Goal: Transaction & Acquisition: Obtain resource

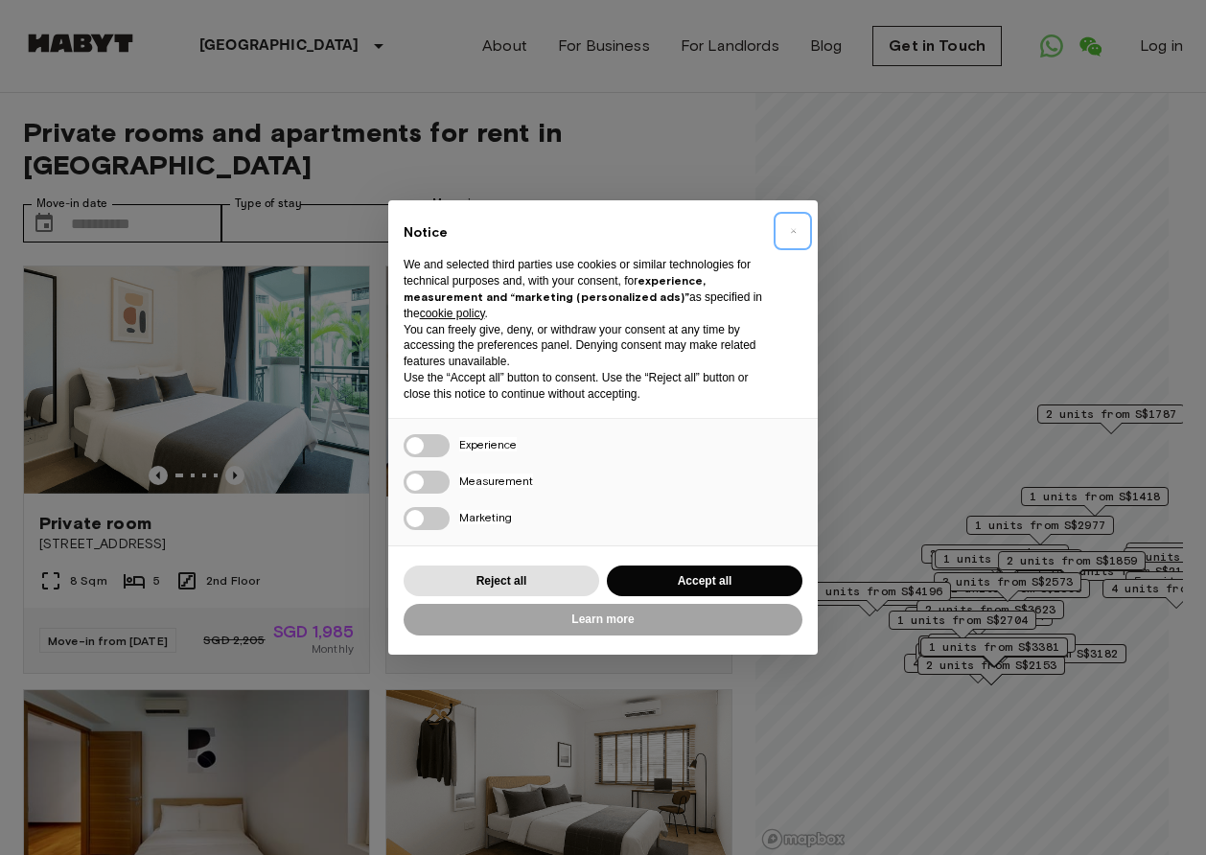
click at [798, 226] on button "×" at bounding box center [792, 231] width 31 height 31
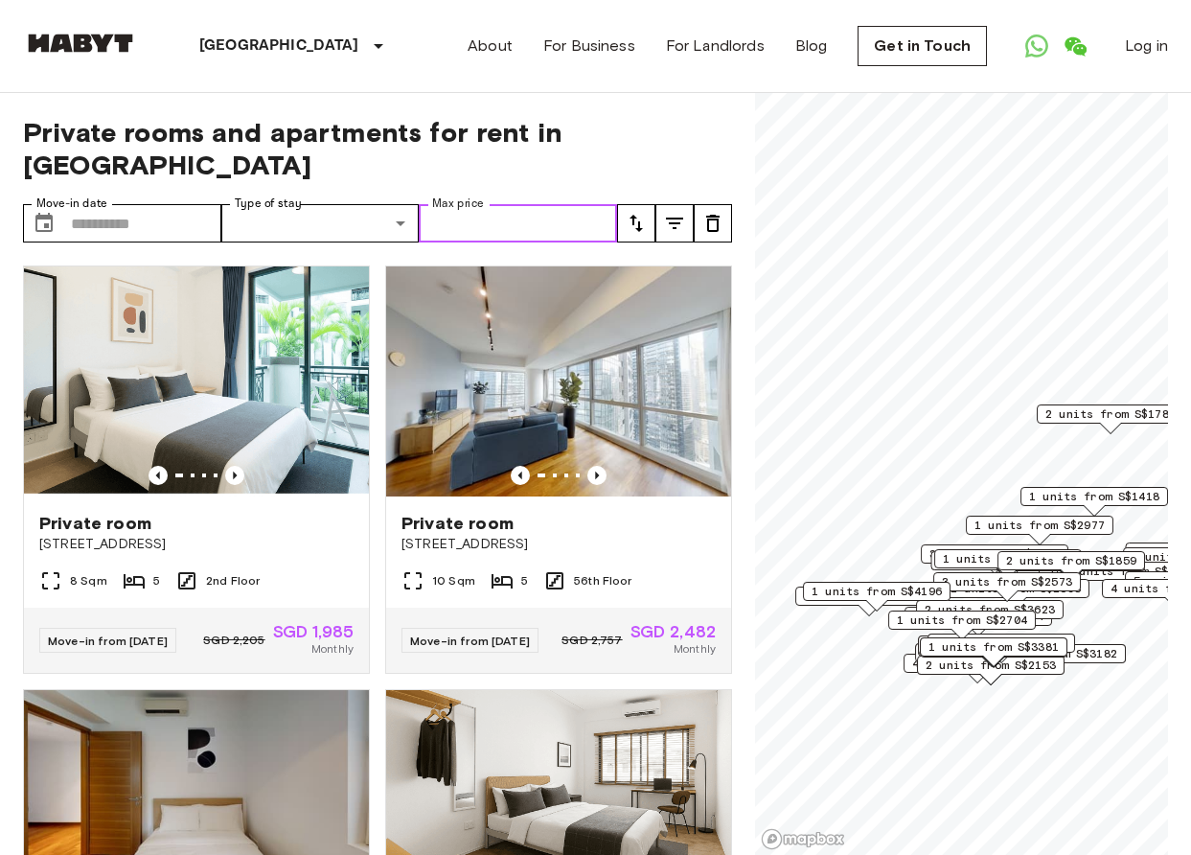
click at [562, 204] on input "Max price" at bounding box center [518, 223] width 198 height 38
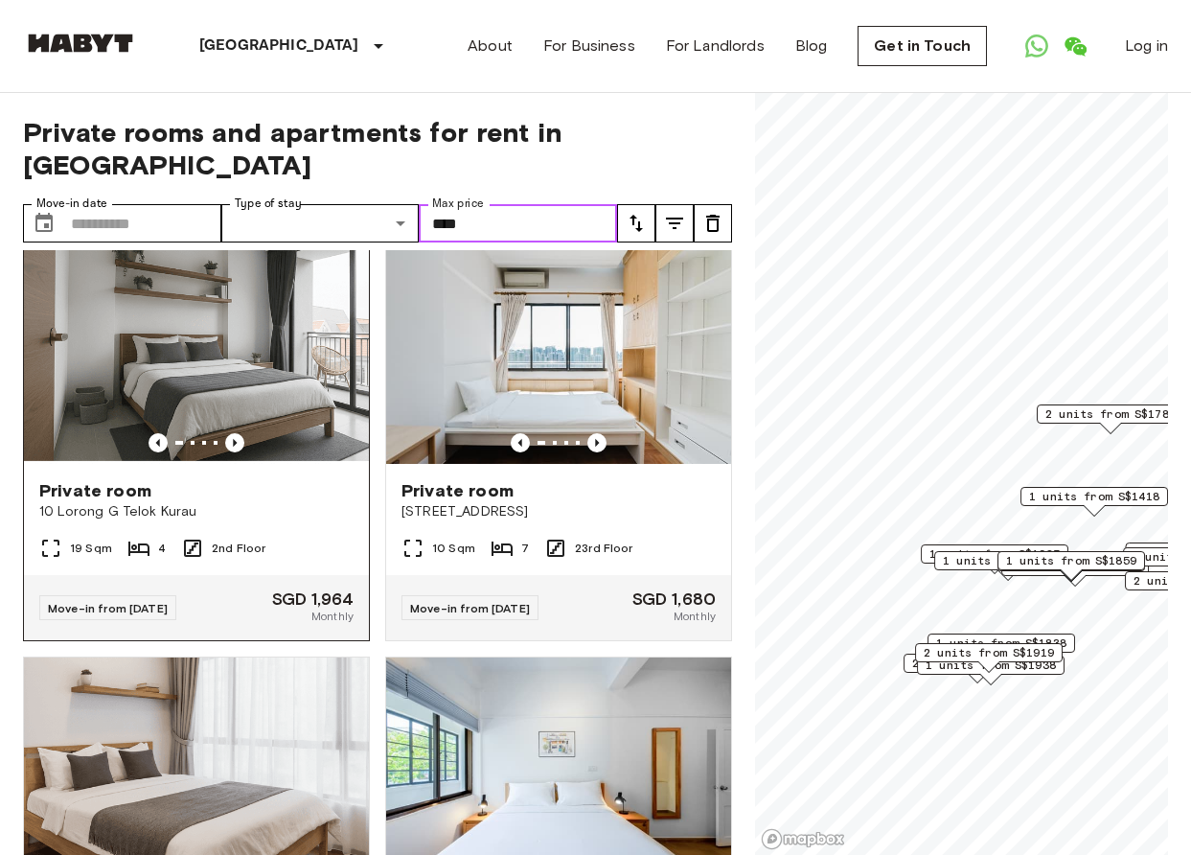
scroll to position [421, 0]
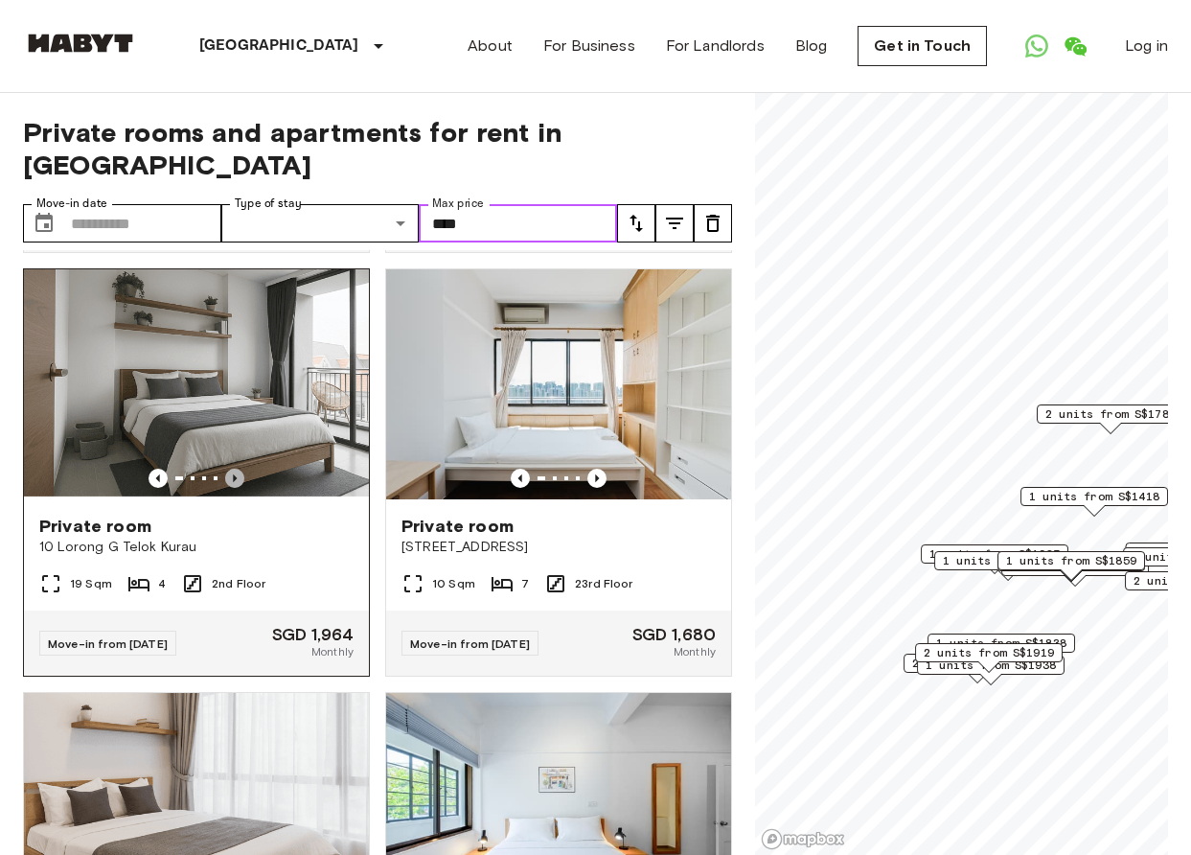
click at [233, 474] on icon "Previous image" at bounding box center [235, 478] width 4 height 8
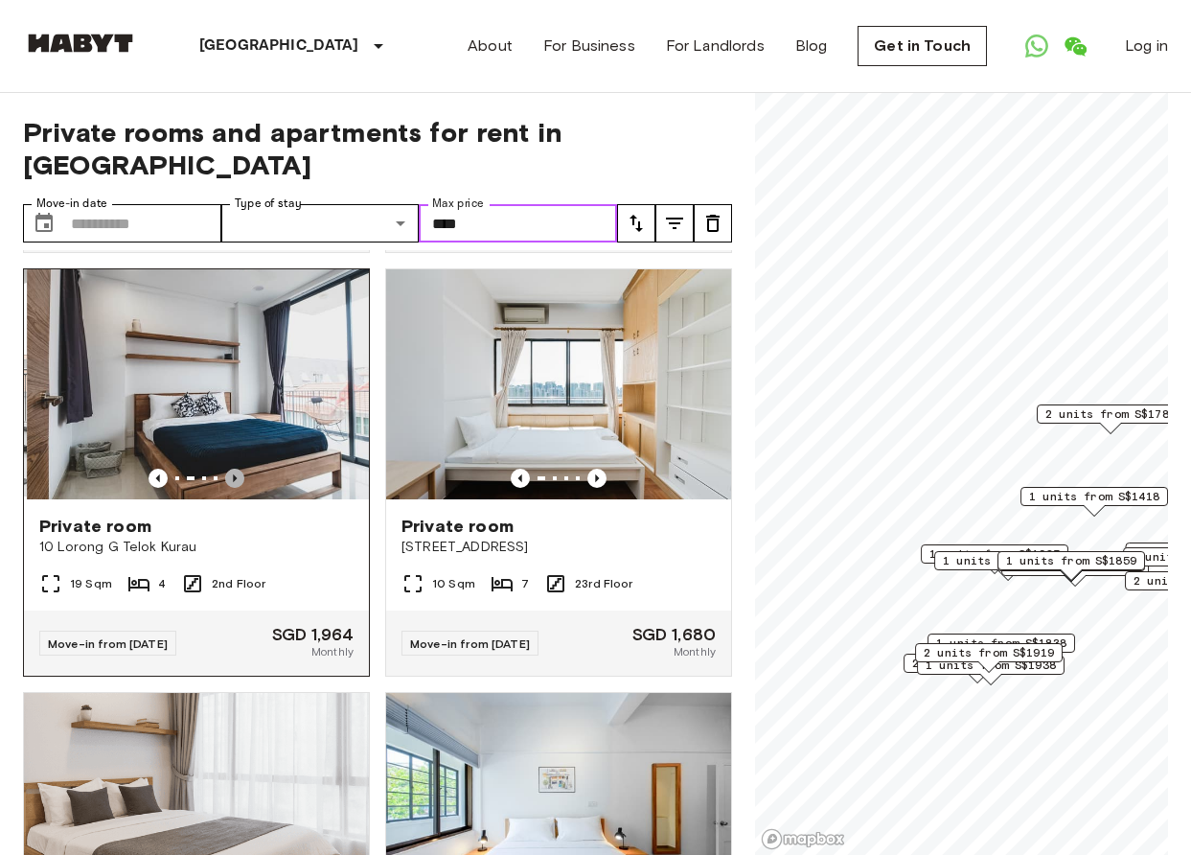
click at [233, 474] on icon "Previous image" at bounding box center [235, 478] width 4 height 8
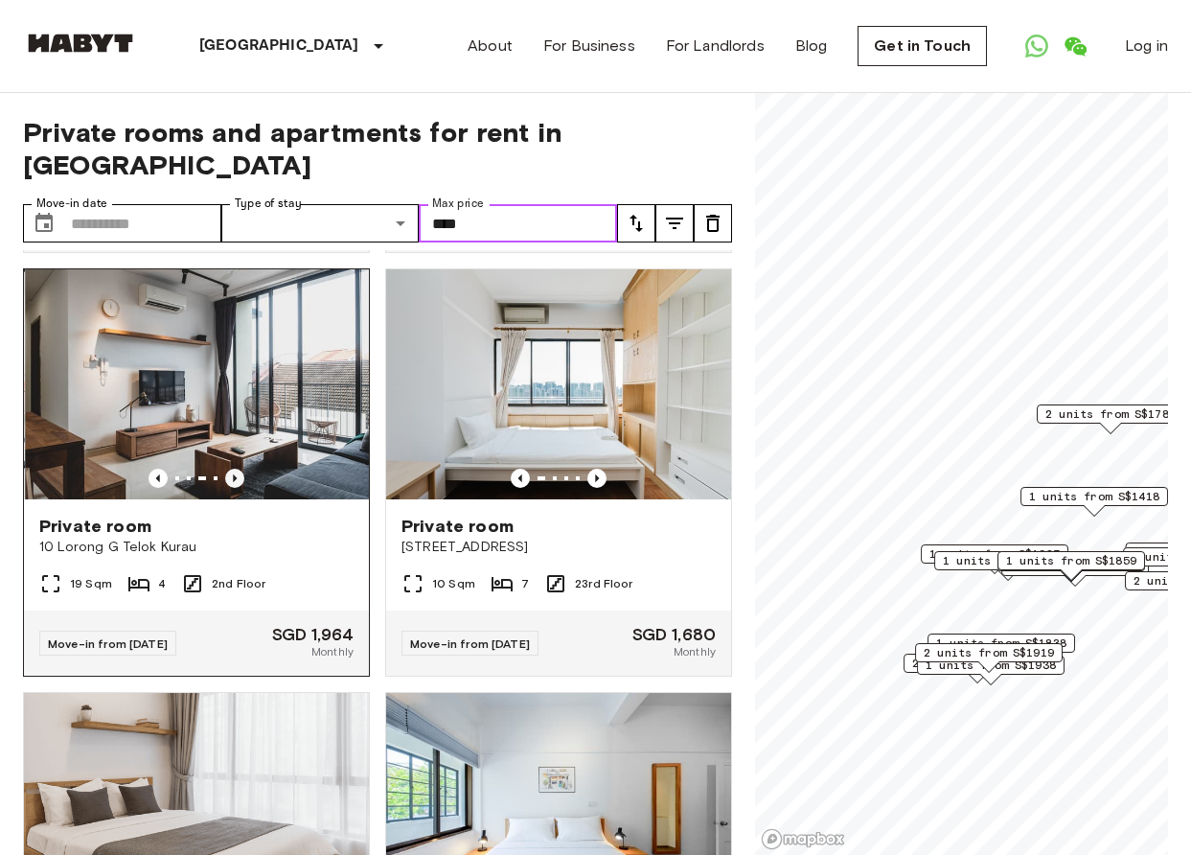
click at [233, 474] on icon "Previous image" at bounding box center [235, 478] width 4 height 8
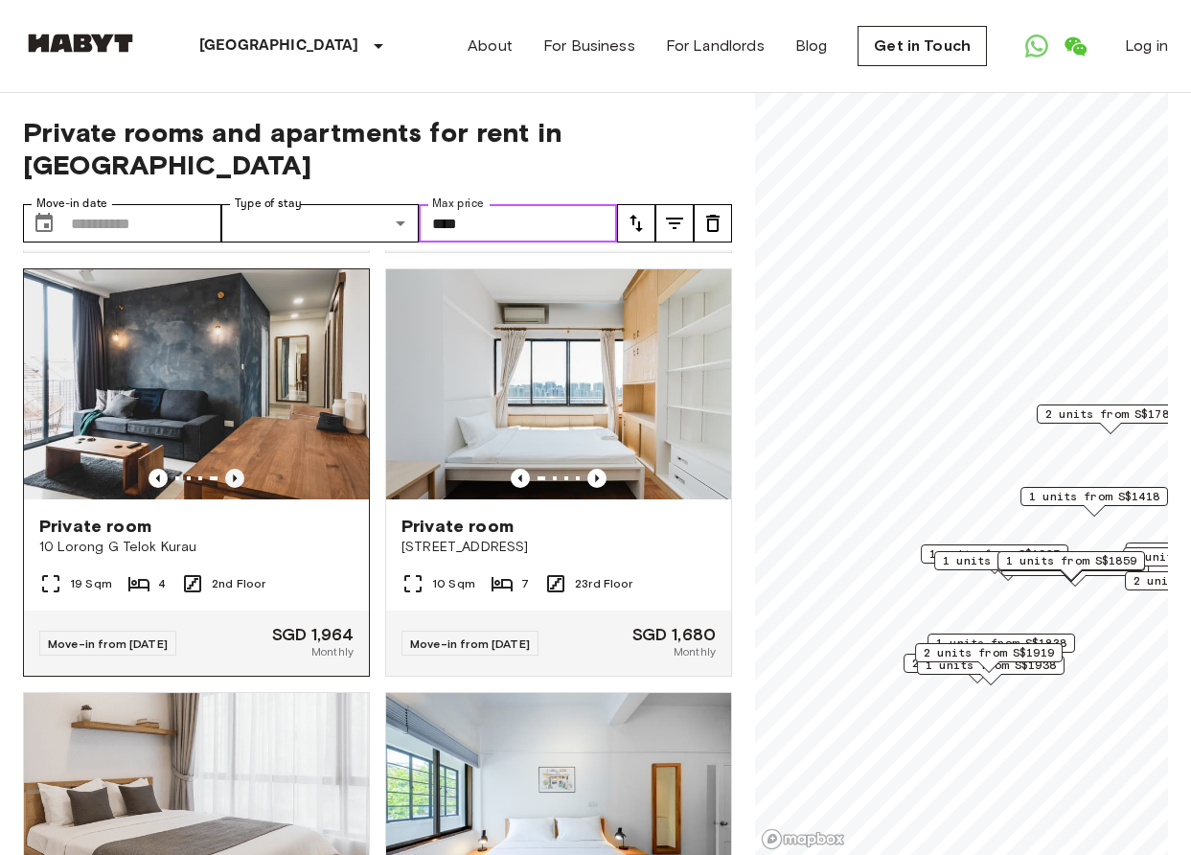
click at [233, 474] on icon "Previous image" at bounding box center [235, 478] width 4 height 8
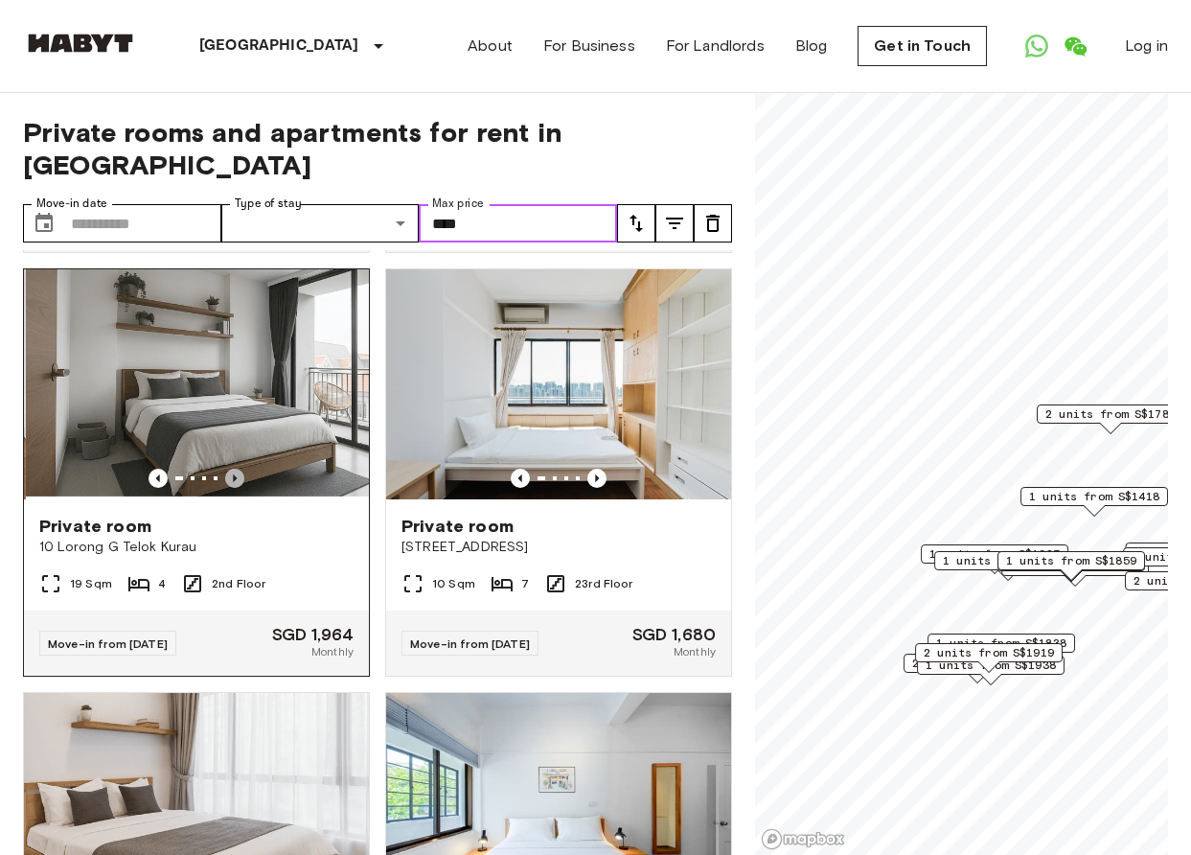
click at [233, 474] on icon "Previous image" at bounding box center [235, 478] width 4 height 8
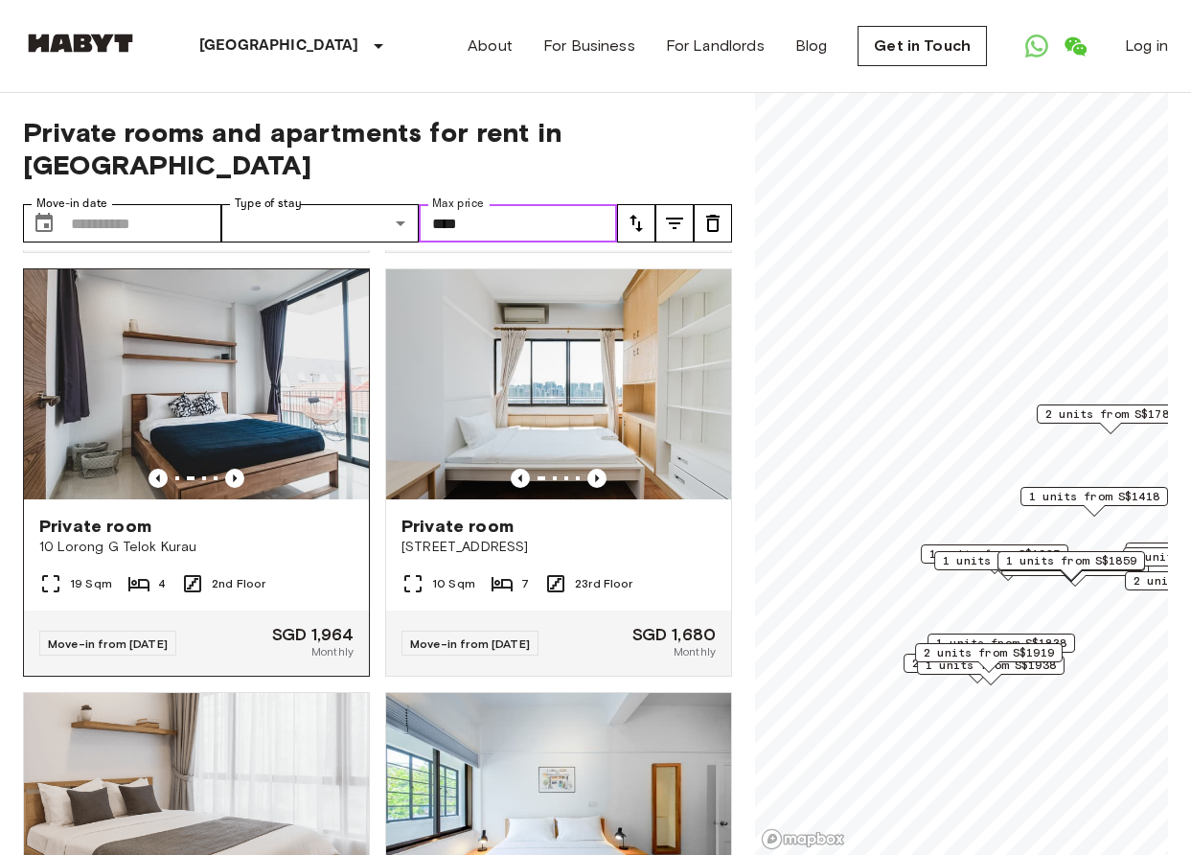
type input "****"
click at [195, 538] on span "10 Lorong G Telok Kurau" at bounding box center [196, 547] width 314 height 19
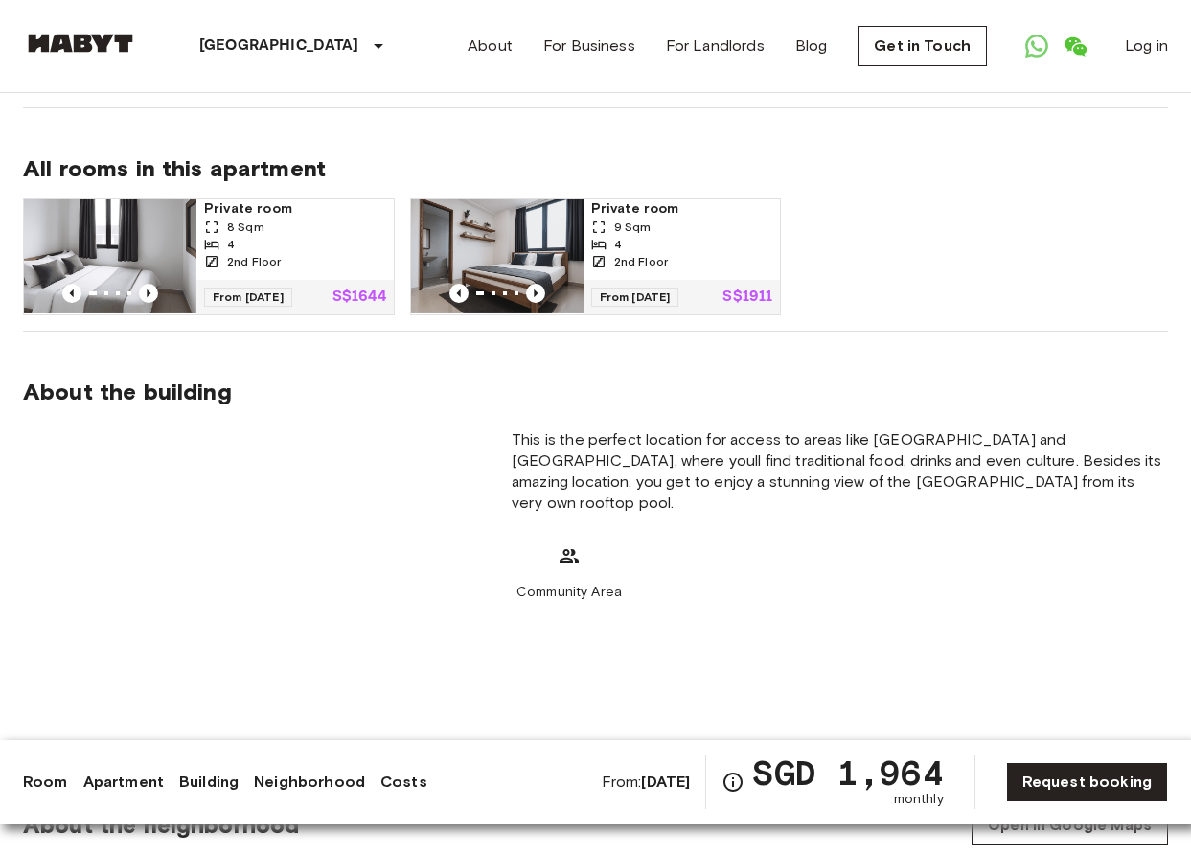
scroll to position [1448, 0]
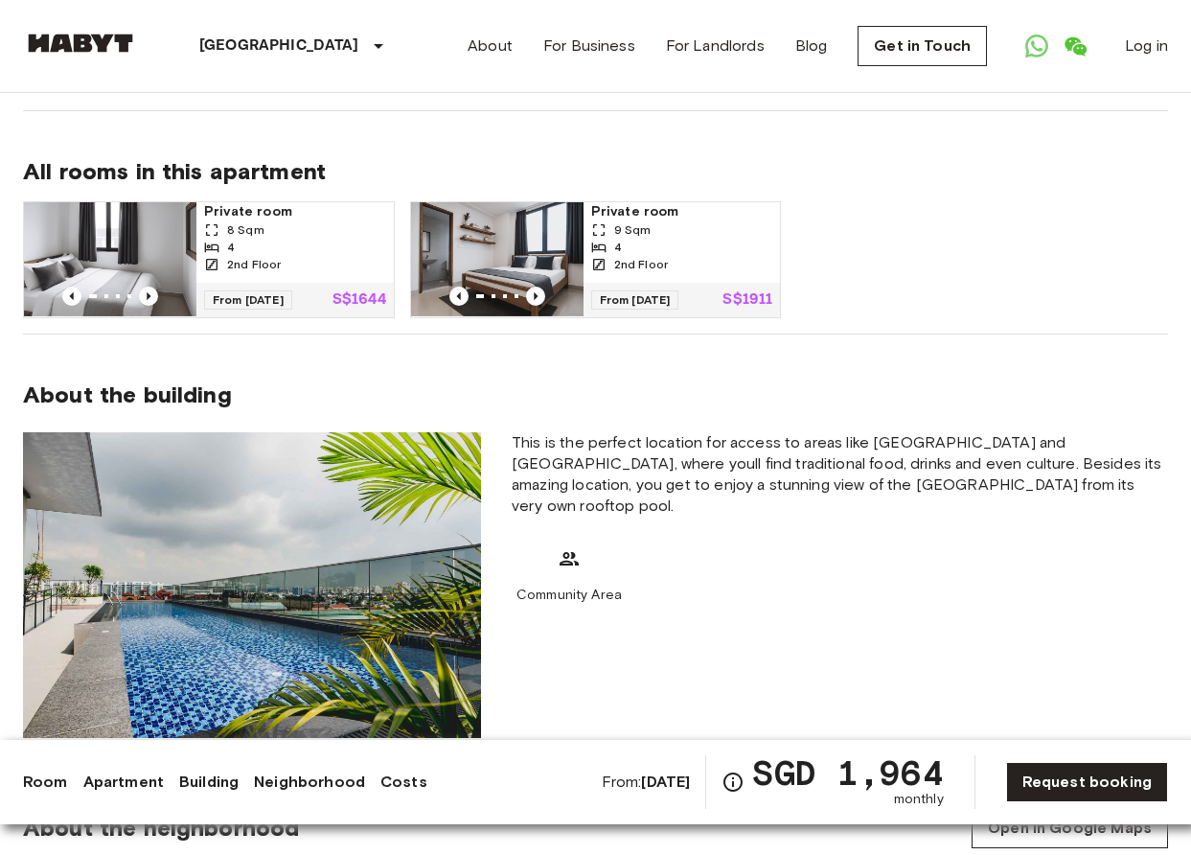
click at [560, 225] on img at bounding box center [497, 259] width 173 height 115
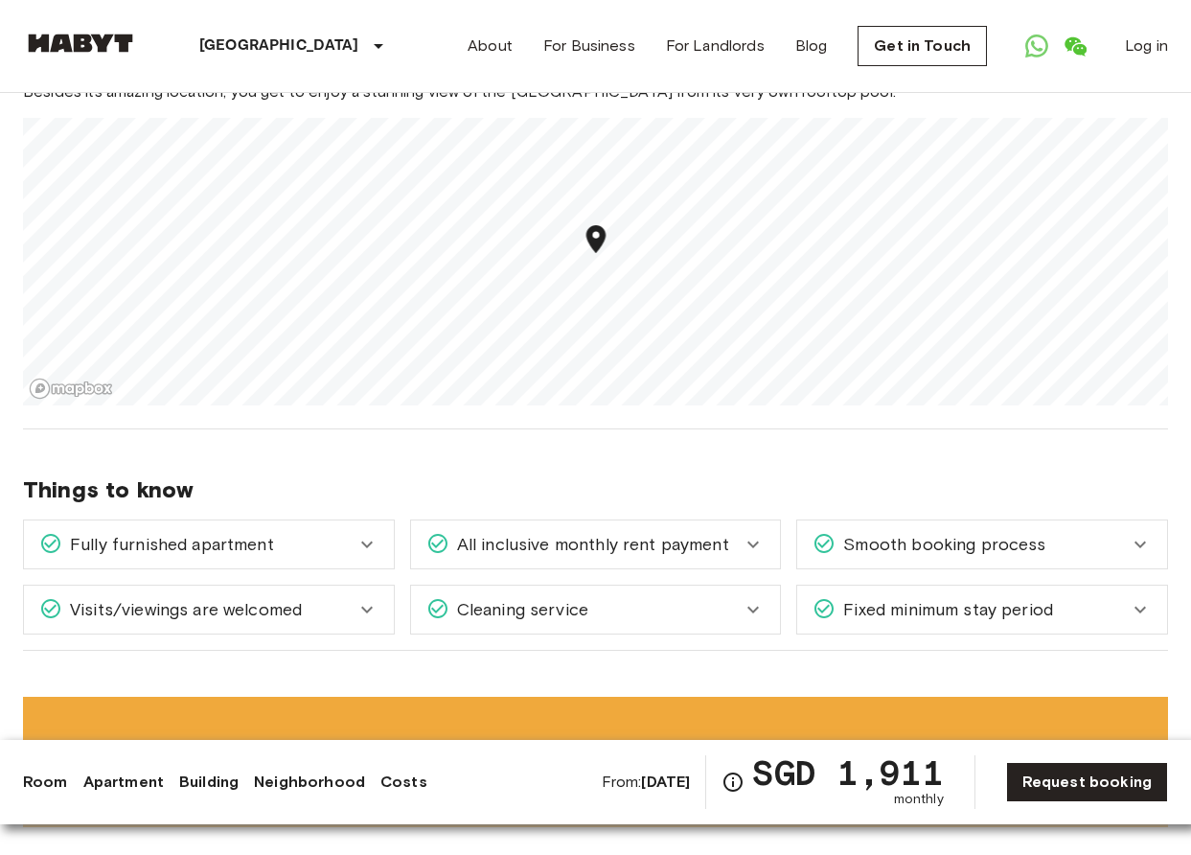
scroll to position [2287, 0]
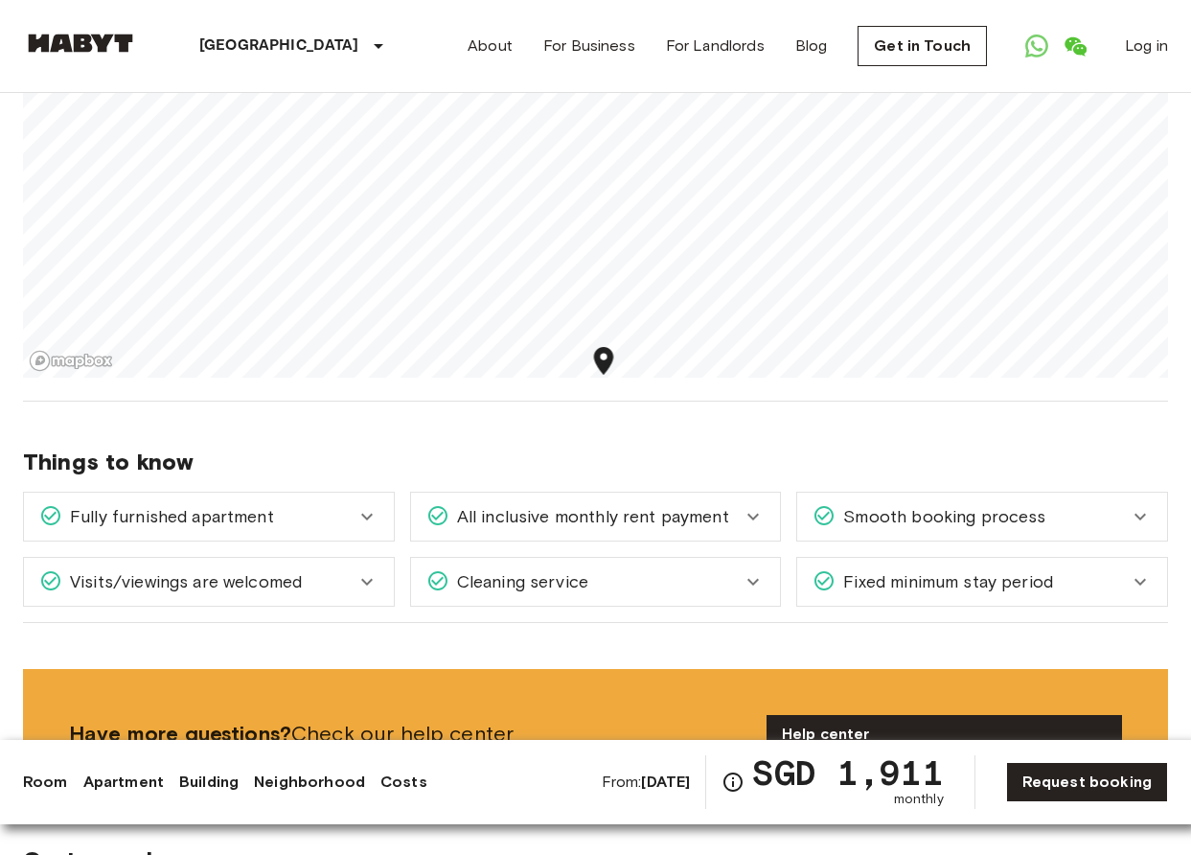
click at [624, 375] on section "About the neighborhood Open in Google Maps This is the perfect location for acc…" at bounding box center [595, 162] width 1145 height 478
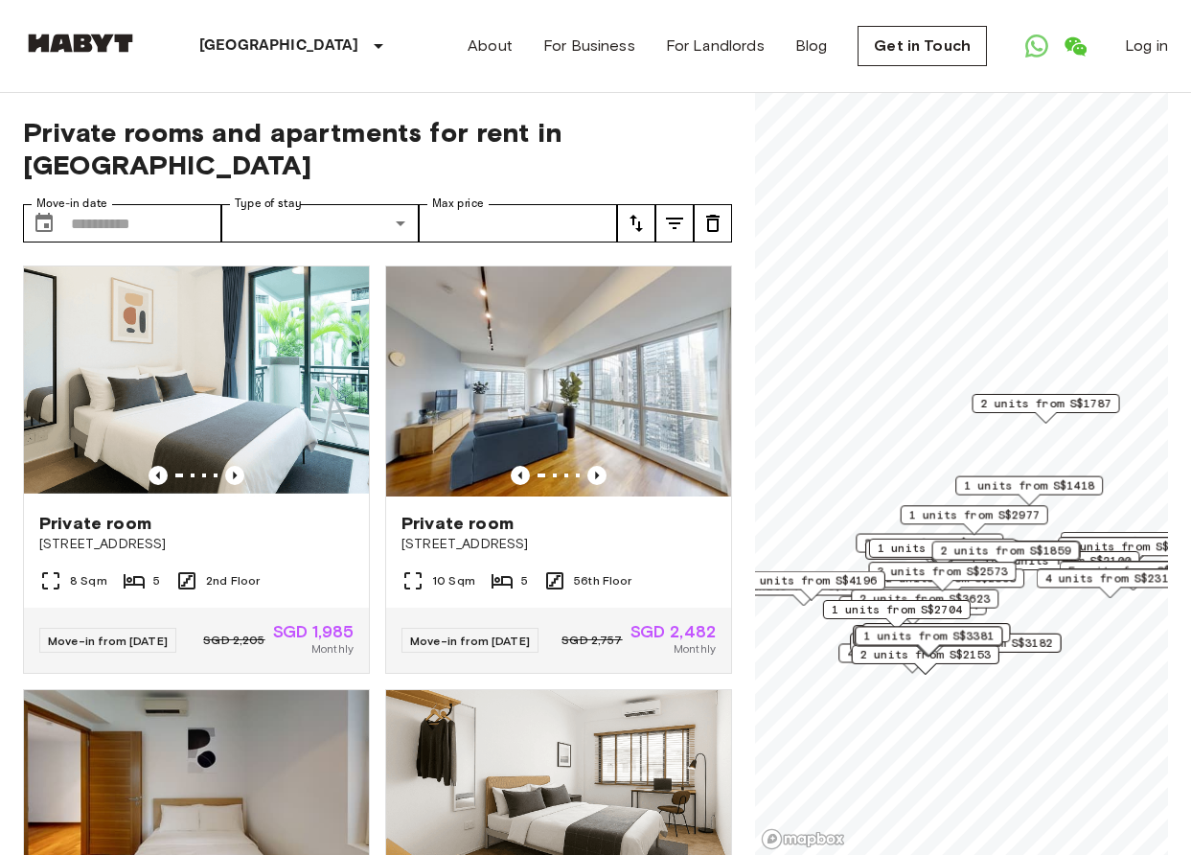
drag, startPoint x: 1007, startPoint y: 589, endPoint x: 876, endPoint y: 574, distance: 132.1
click at [876, 574] on div "3 units from S$2573" at bounding box center [943, 577] width 148 height 30
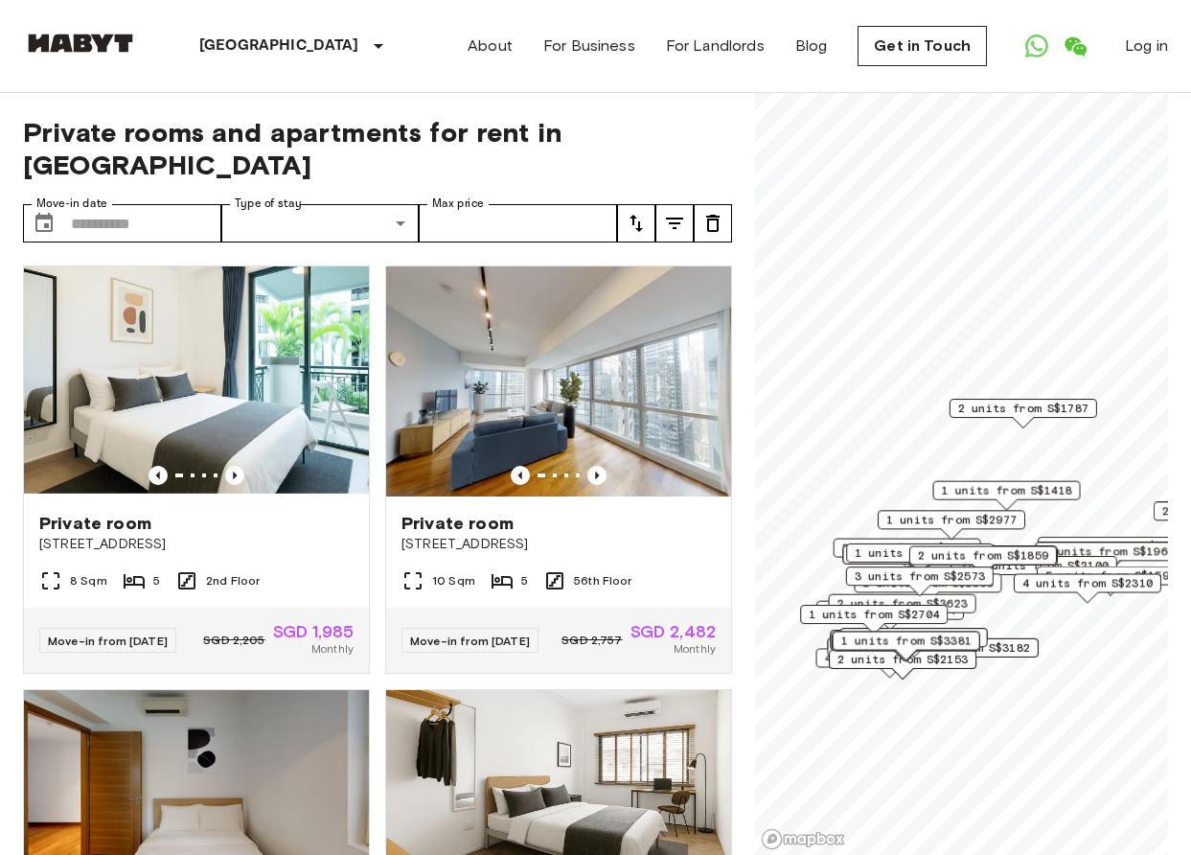
drag, startPoint x: 955, startPoint y: 496, endPoint x: 1049, endPoint y: 505, distance: 94.4
click at [1050, 505] on div "1 units from S$1418" at bounding box center [1008, 496] width 148 height 30
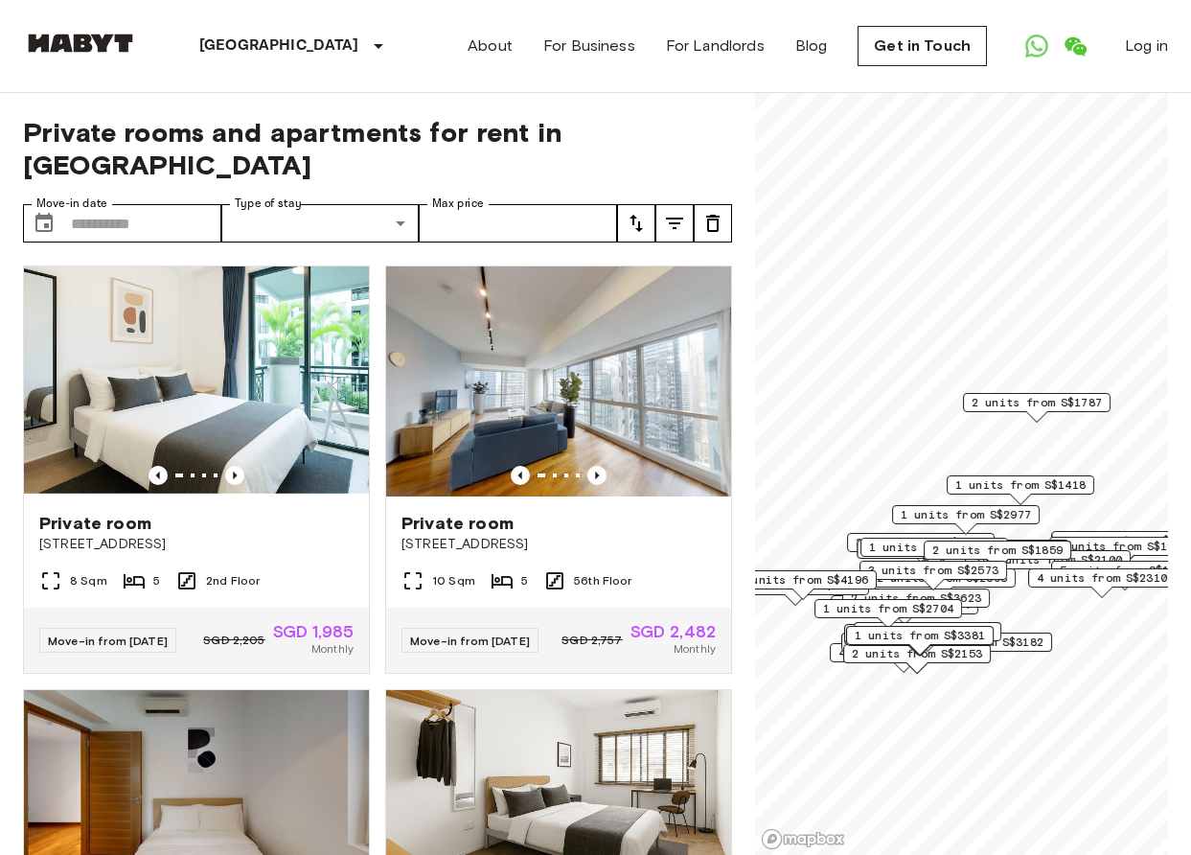
click at [1012, 528] on div "1 units from S$2977" at bounding box center [966, 520] width 148 height 30
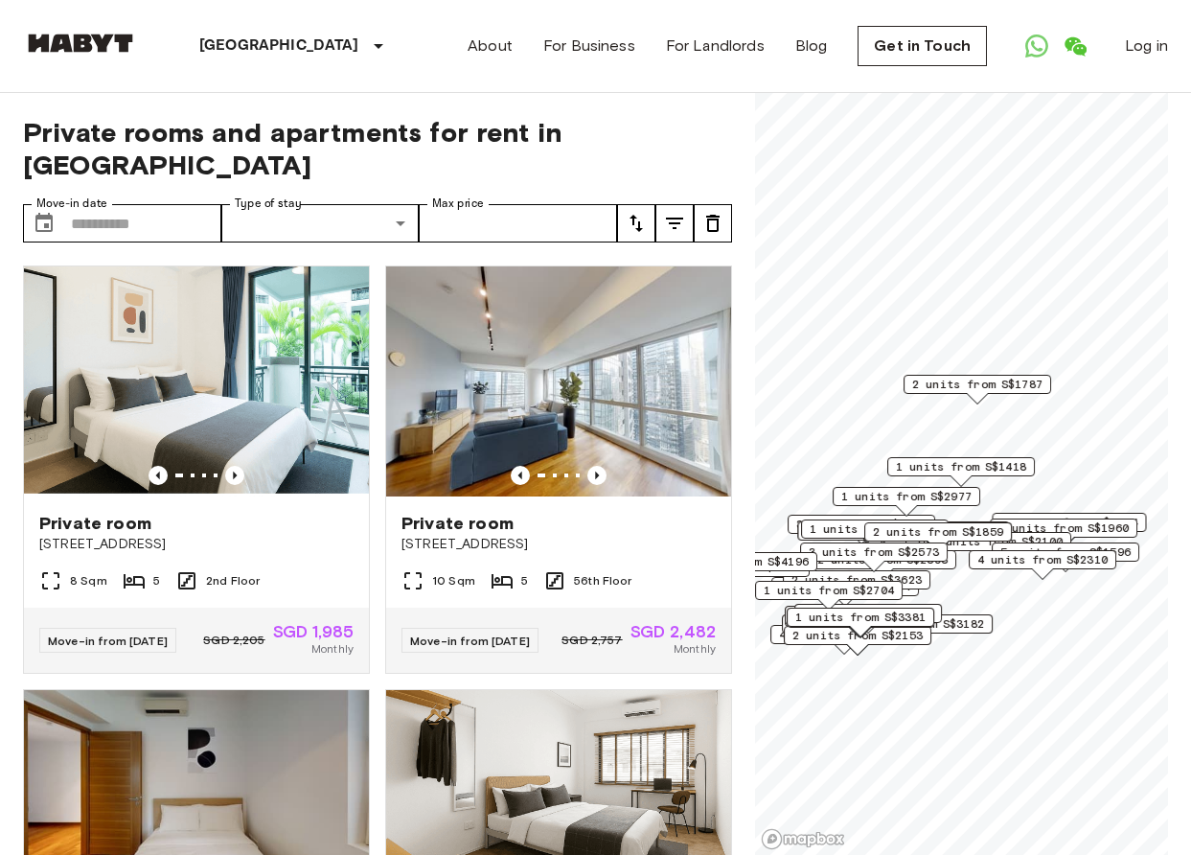
drag, startPoint x: 967, startPoint y: 543, endPoint x: 911, endPoint y: 520, distance: 60.7
click at [911, 523] on span "2 units from S$1859" at bounding box center [938, 531] width 130 height 17
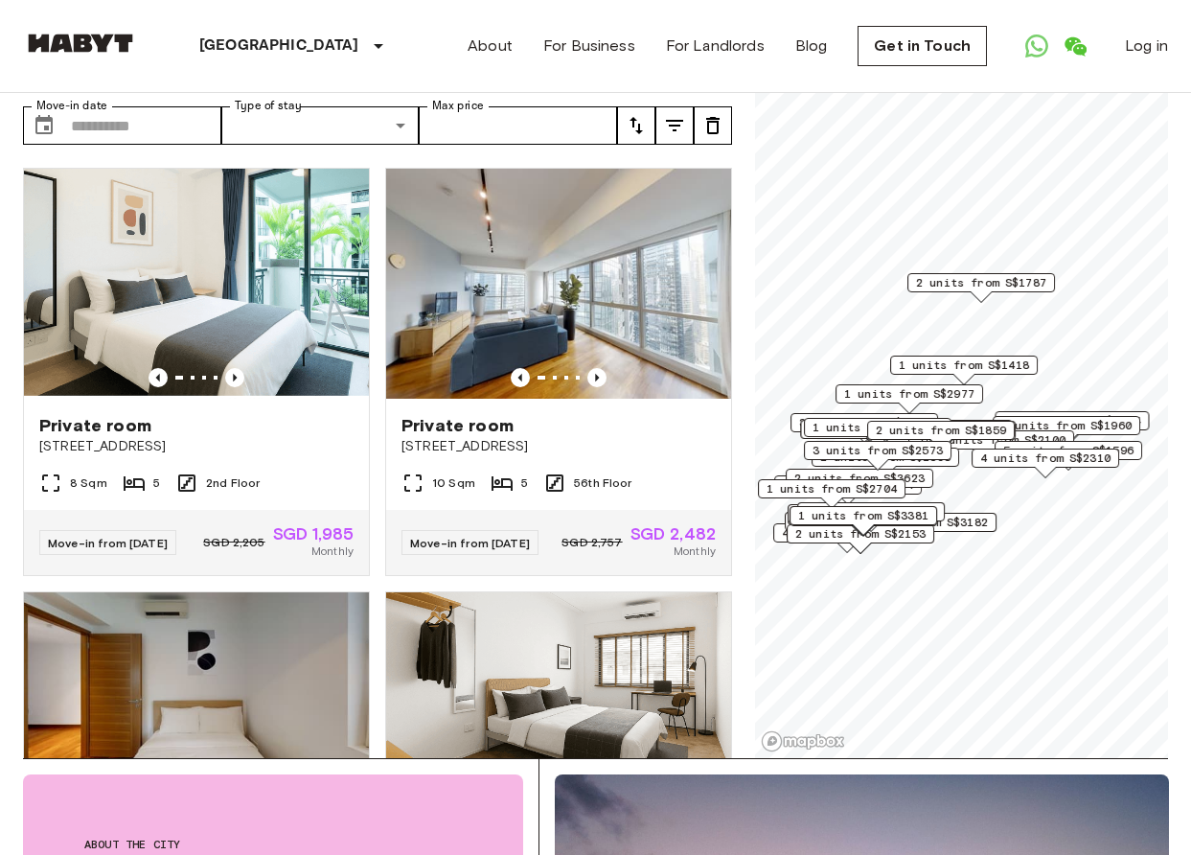
scroll to position [99, 0]
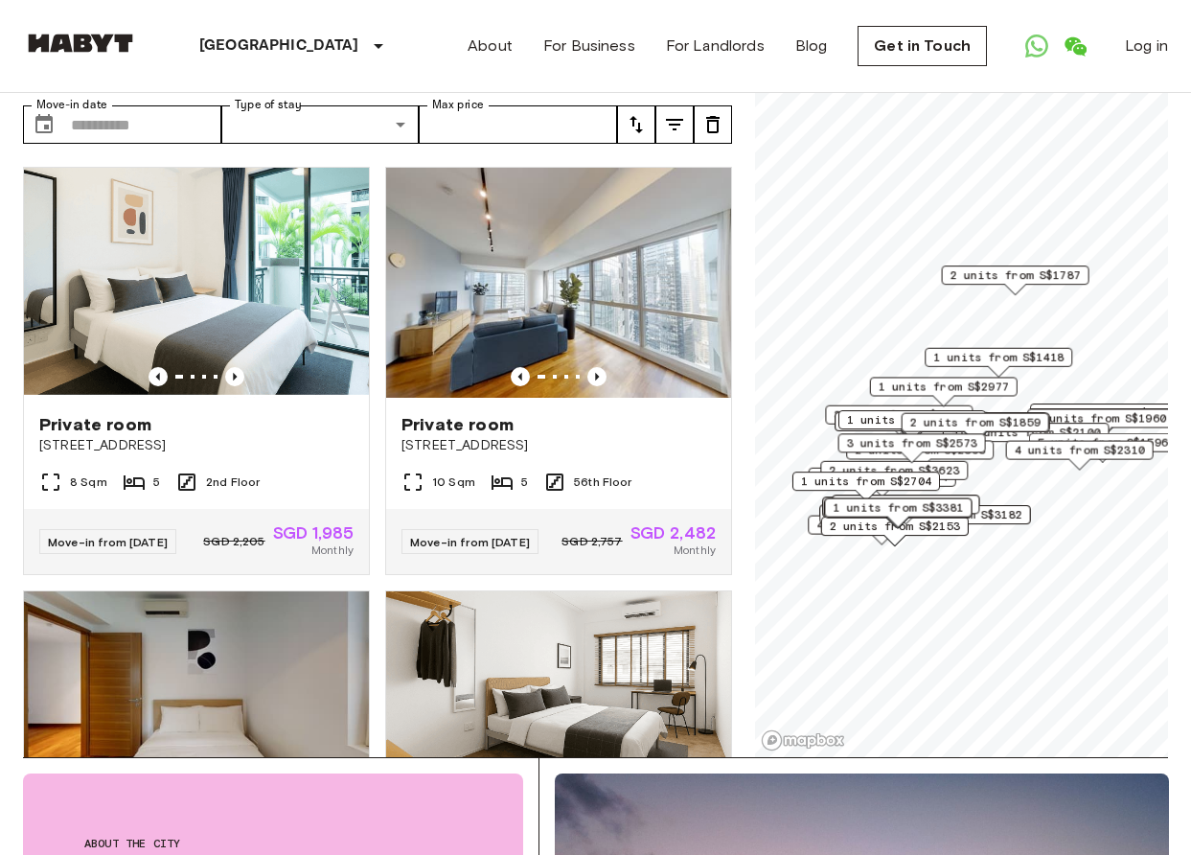
drag, startPoint x: 914, startPoint y: 500, endPoint x: 962, endPoint y: 484, distance: 50.6
click at [962, 495] on div "1 units from S$4200" at bounding box center [906, 504] width 148 height 19
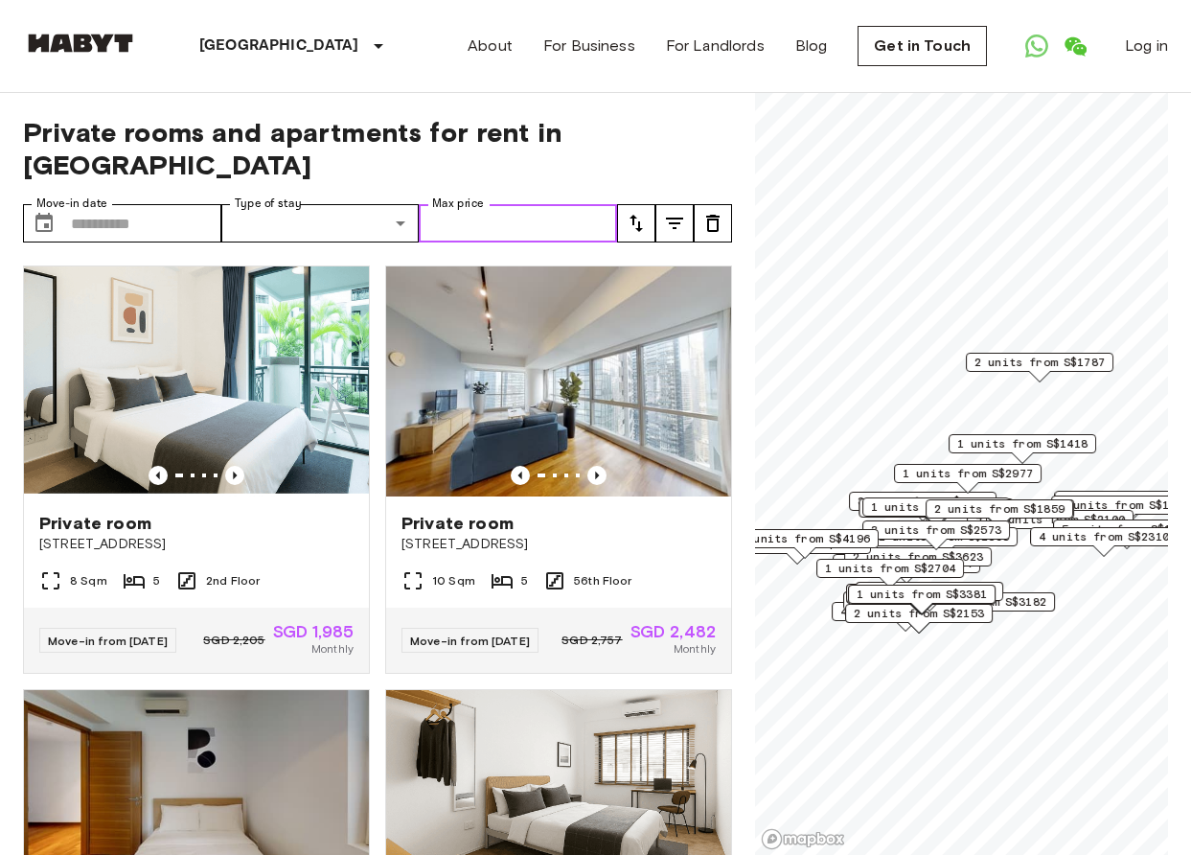
click at [561, 204] on input "Max price" at bounding box center [518, 223] width 198 height 38
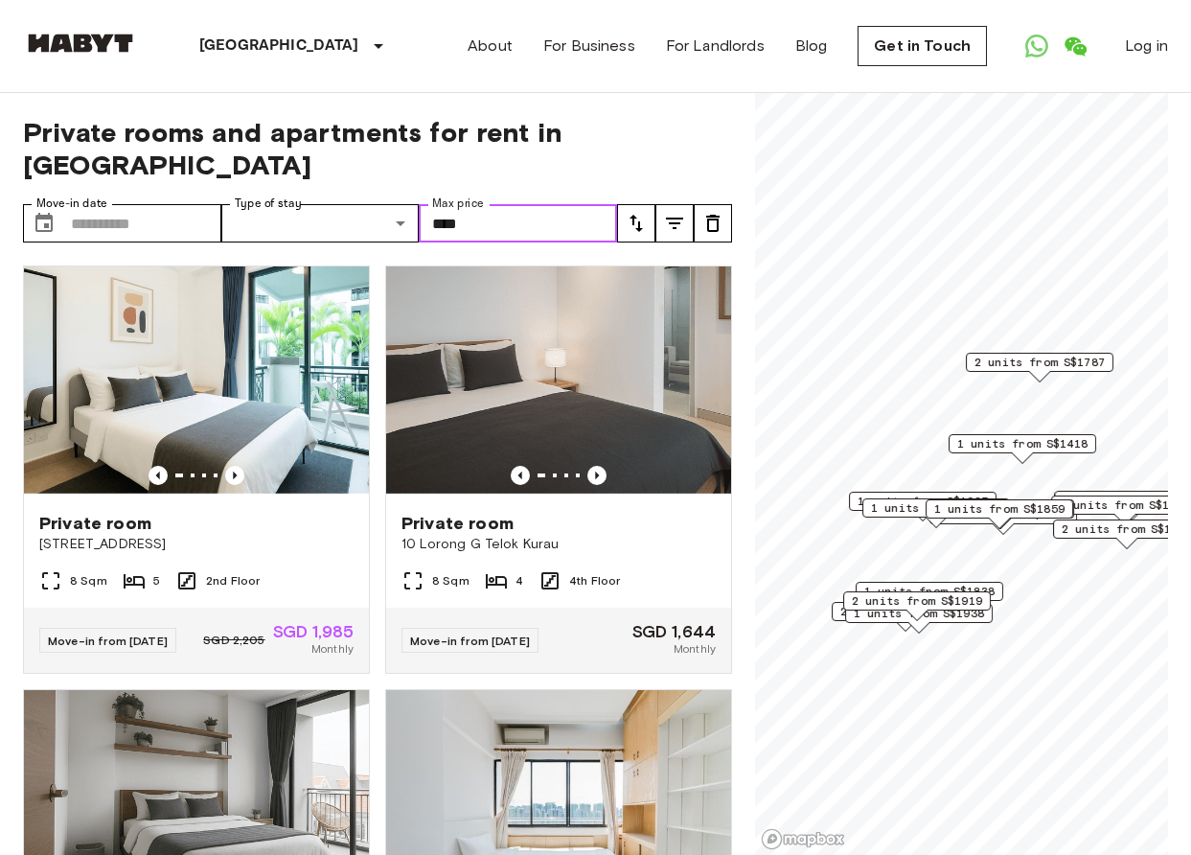
type input "****"
click at [498, 204] on input "****" at bounding box center [518, 223] width 198 height 38
click at [497, 204] on input "****" at bounding box center [518, 223] width 198 height 38
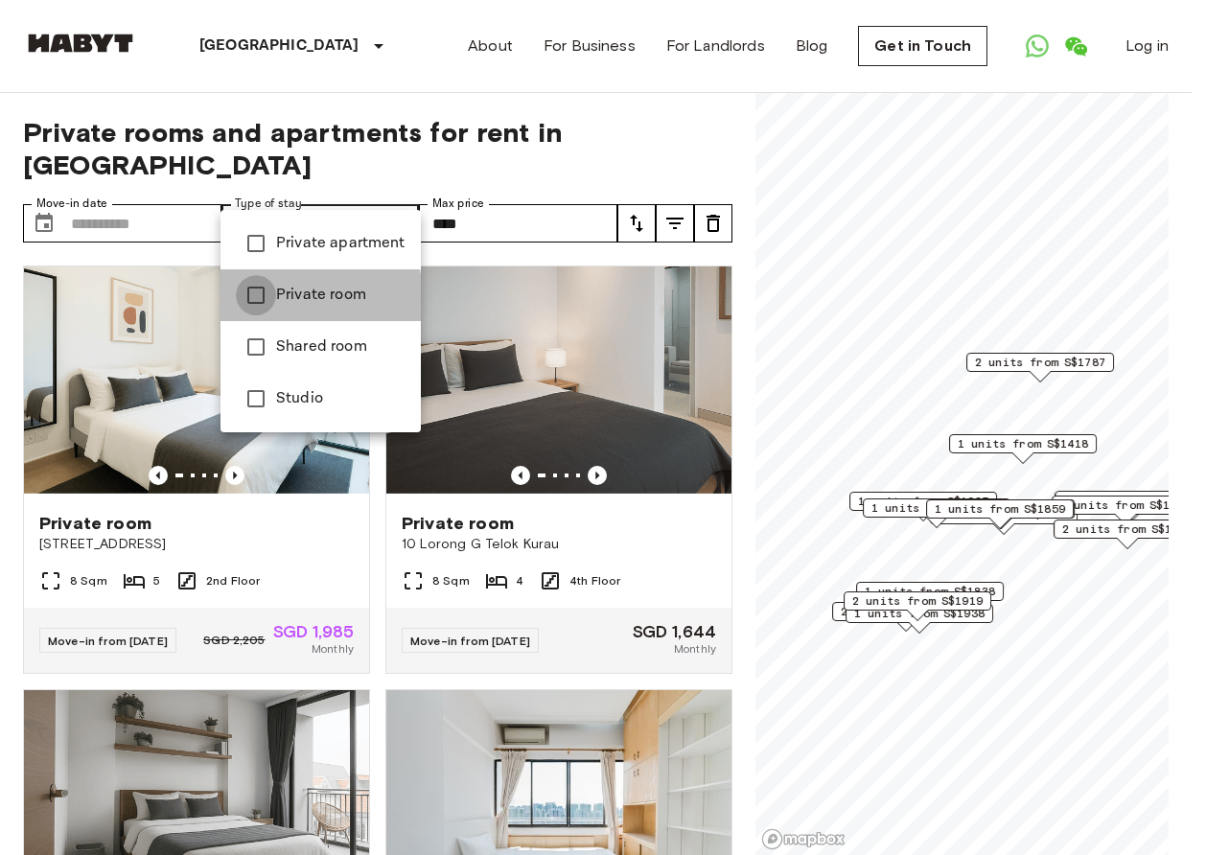
type input "**********"
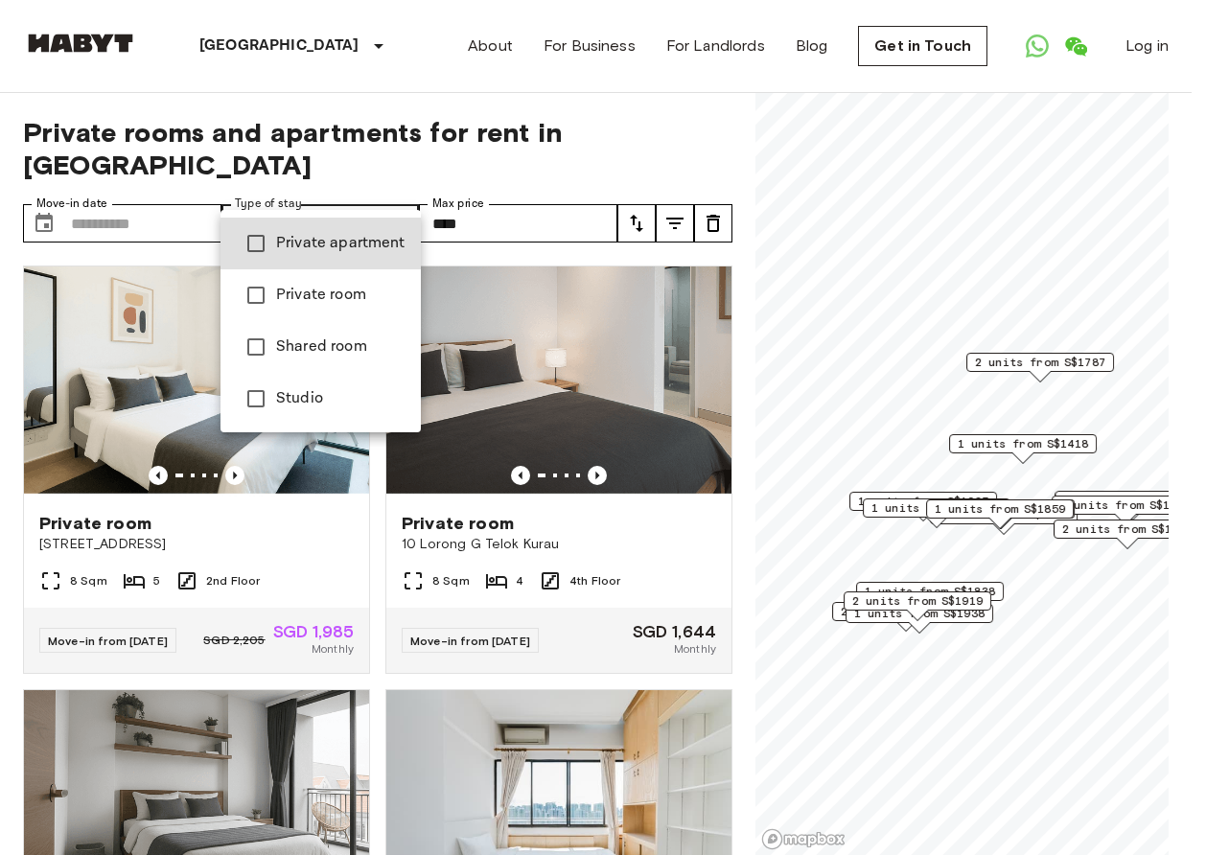
type input "**********"
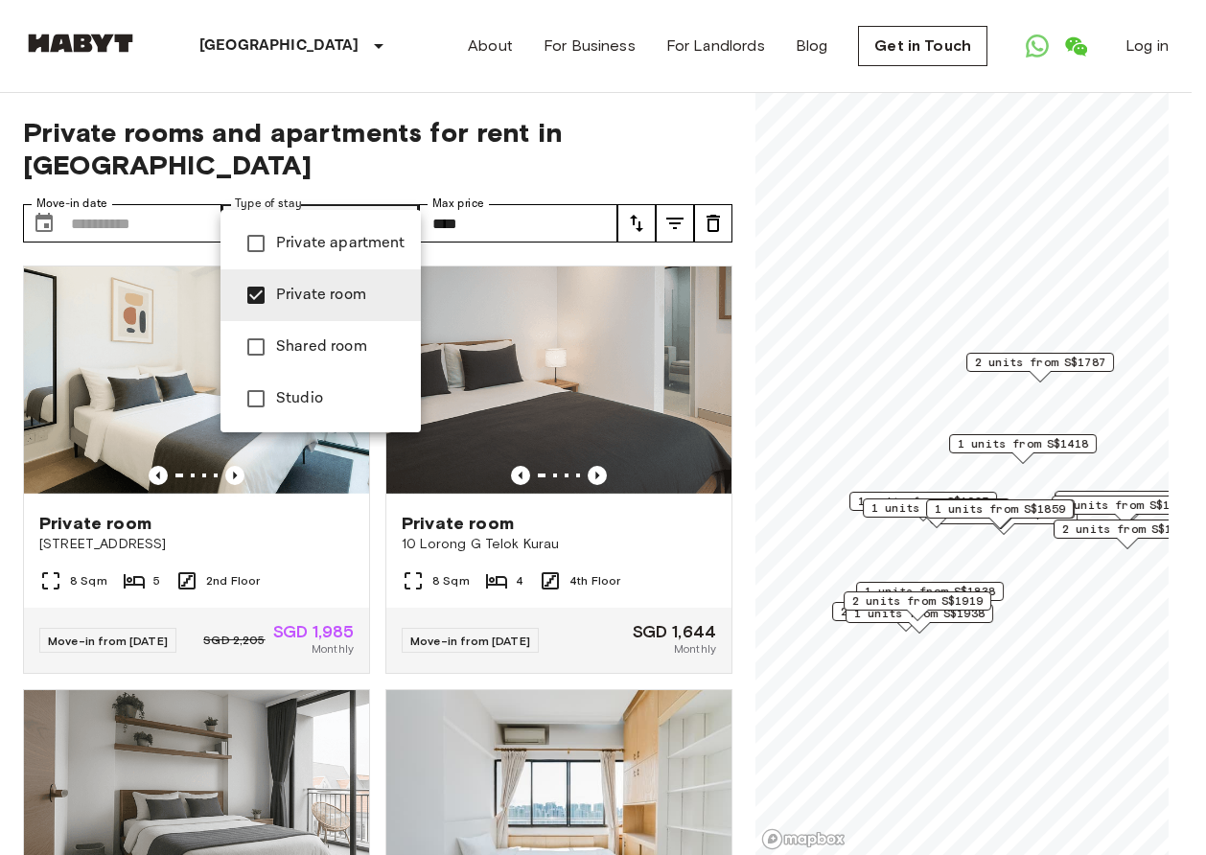
click at [726, 479] on div at bounding box center [603, 427] width 1206 height 855
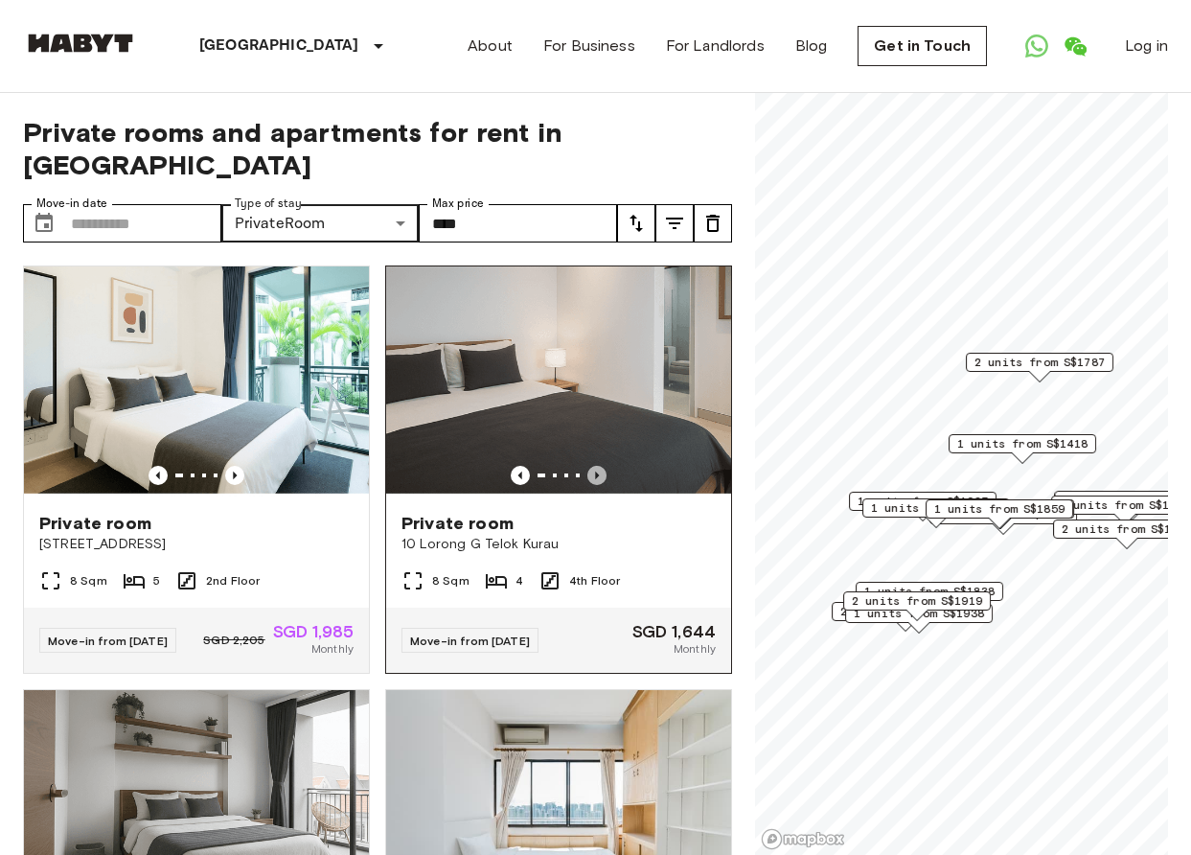
click at [588, 466] on icon "Previous image" at bounding box center [597, 475] width 19 height 19
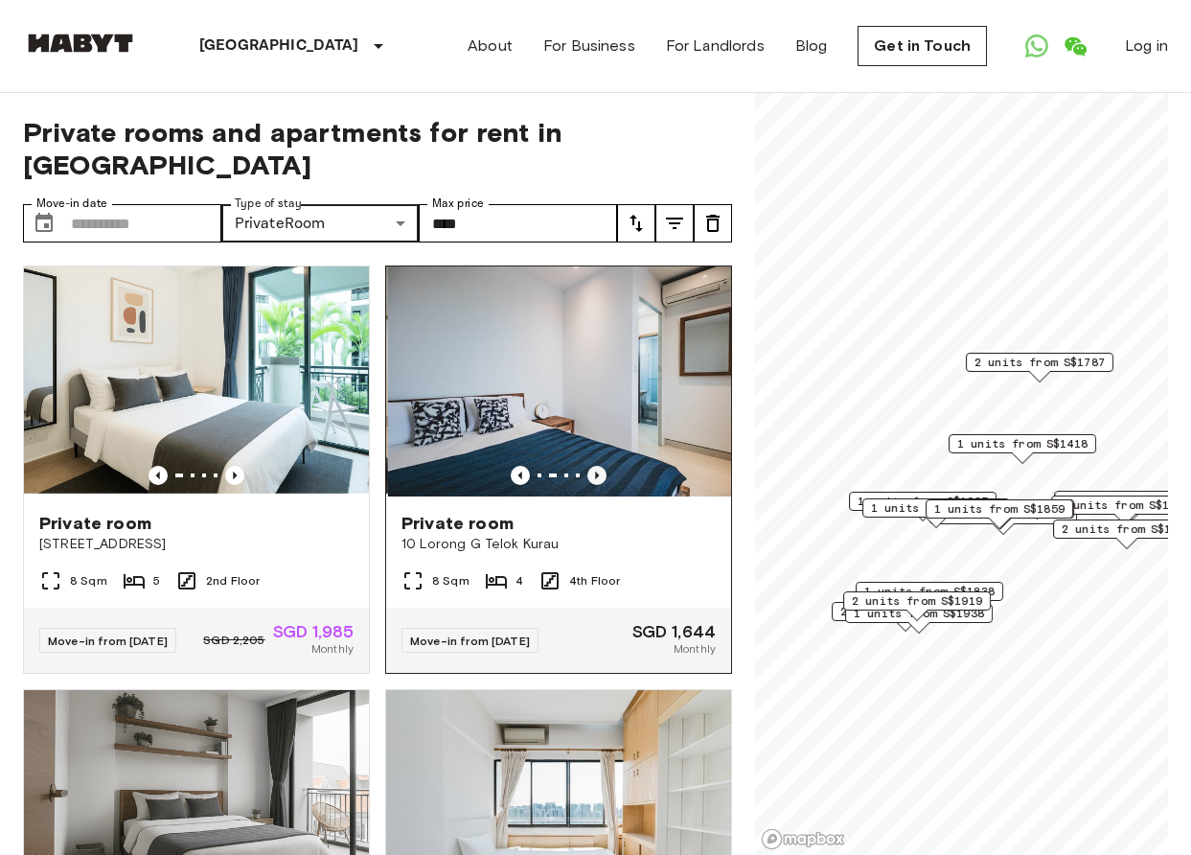
click at [588, 466] on icon "Previous image" at bounding box center [597, 475] width 19 height 19
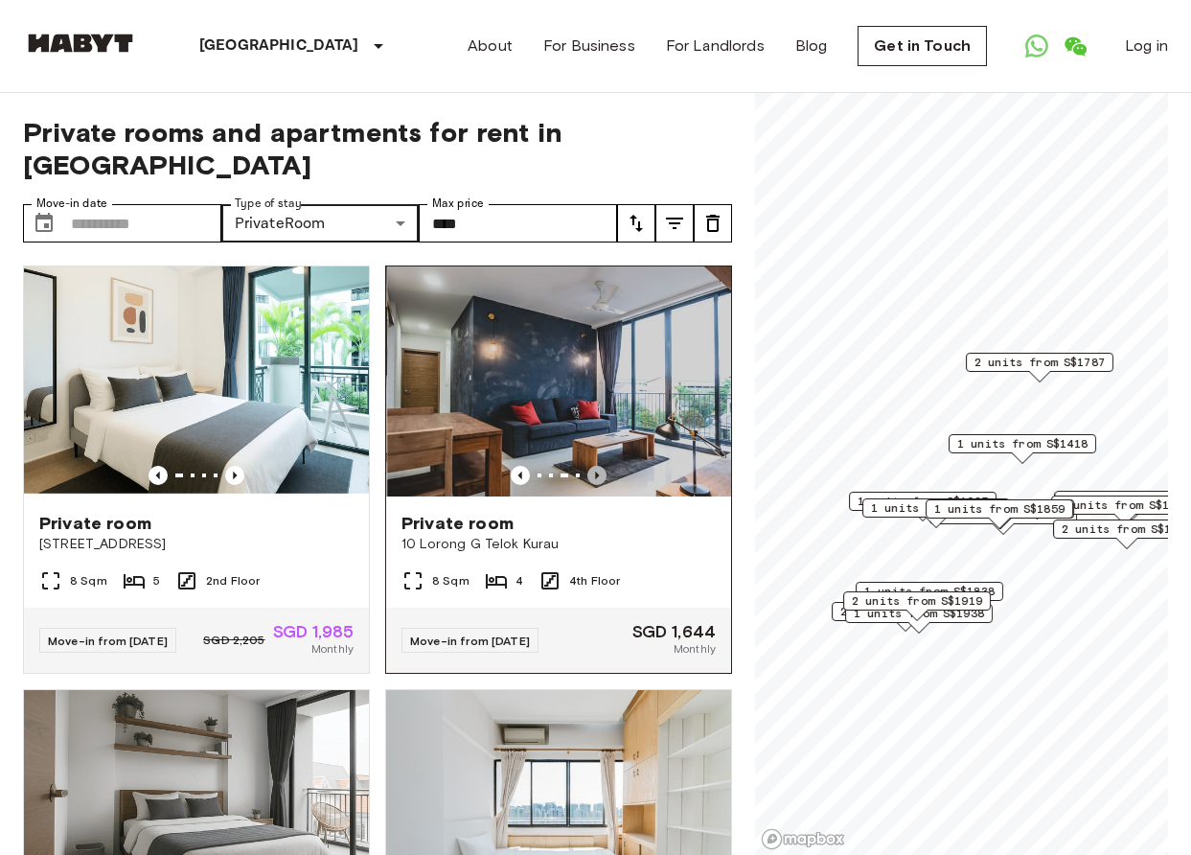
click at [588, 466] on icon "Previous image" at bounding box center [597, 475] width 19 height 19
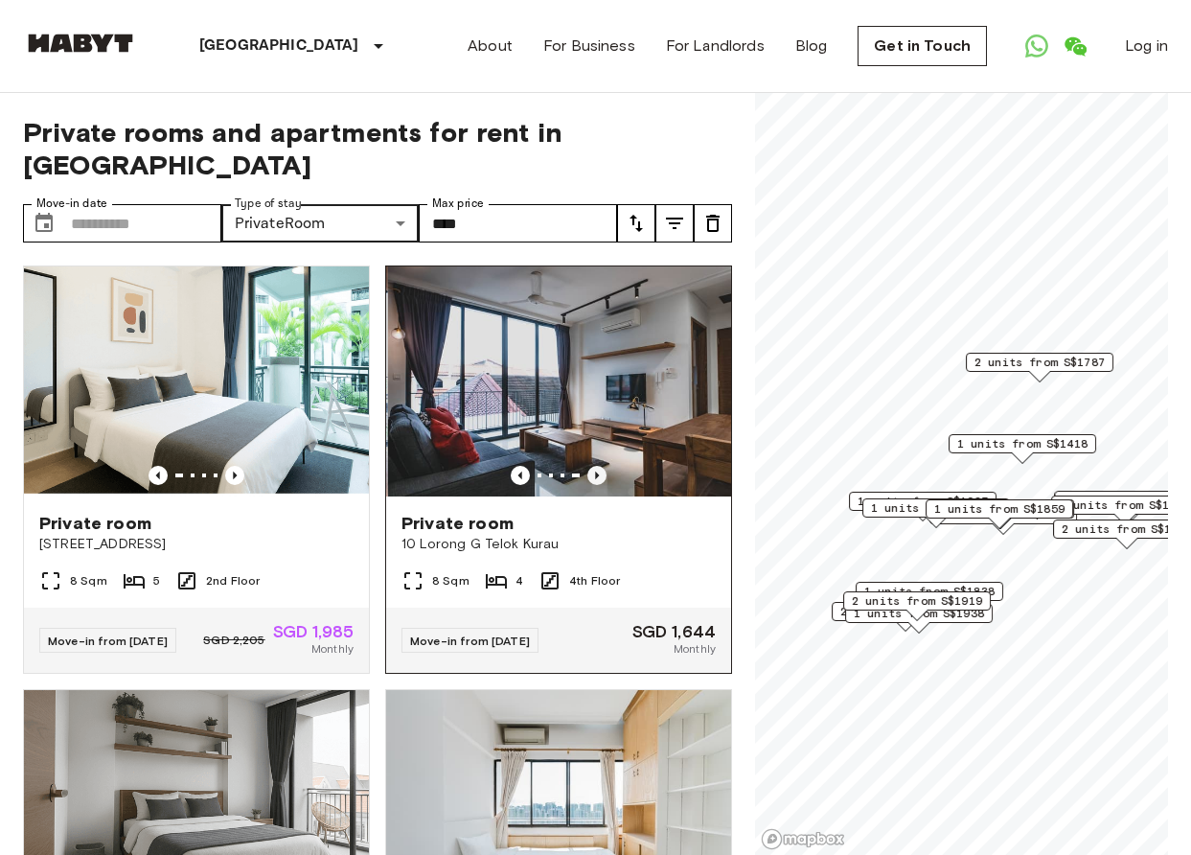
click at [588, 466] on icon "Previous image" at bounding box center [597, 475] width 19 height 19
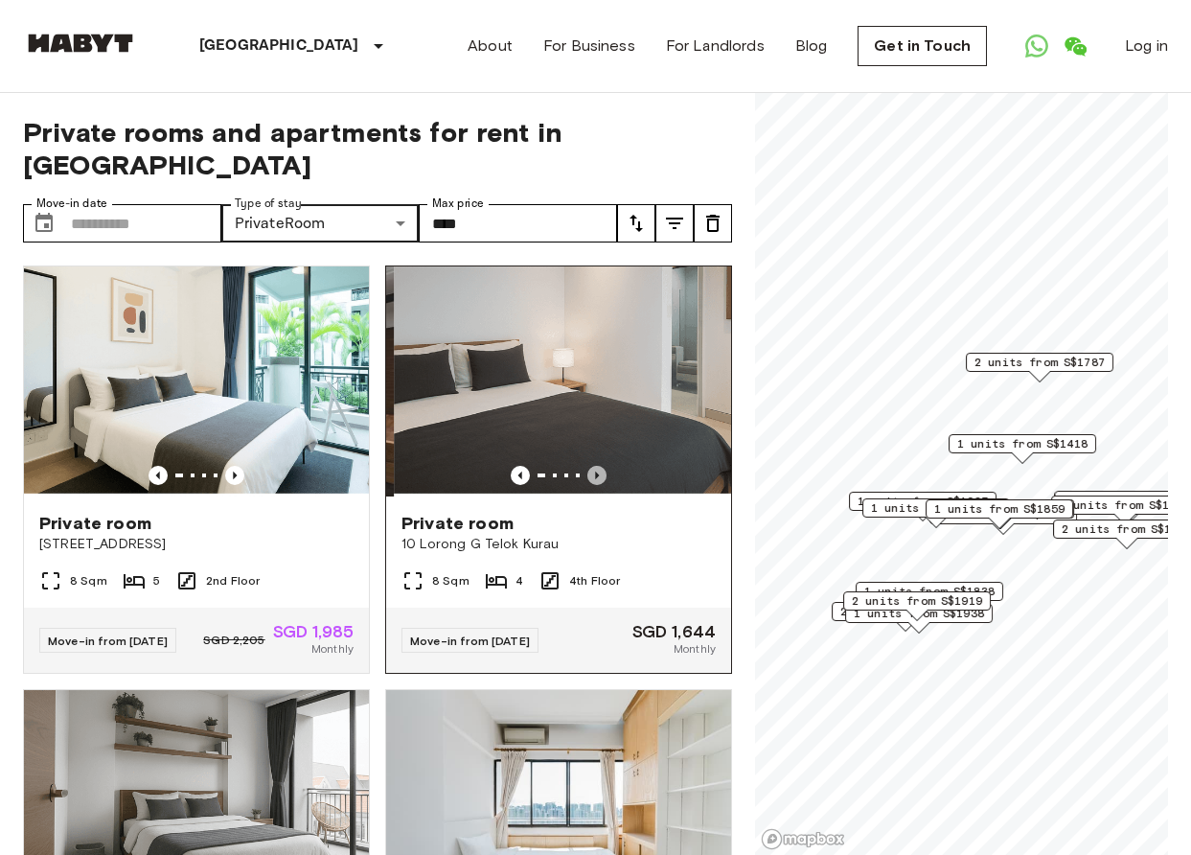
click at [588, 466] on icon "Previous image" at bounding box center [597, 475] width 19 height 19
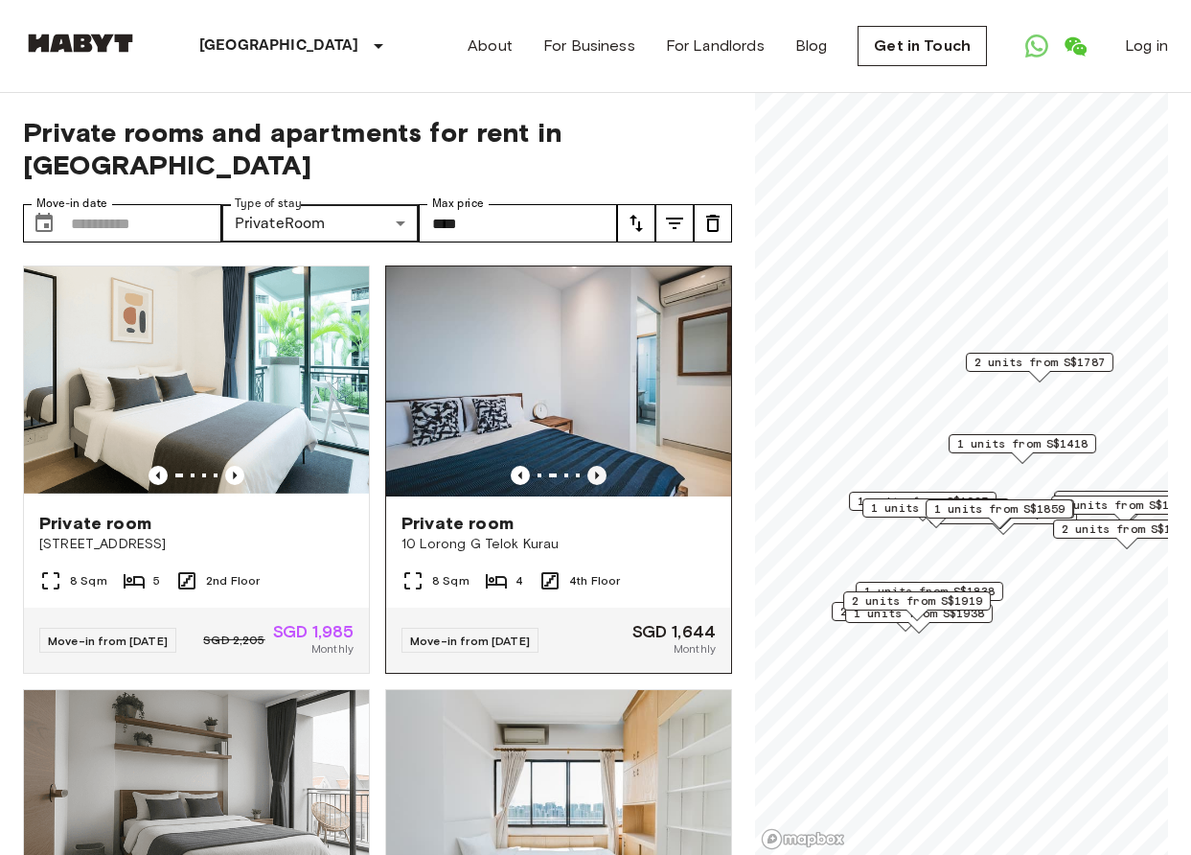
click at [590, 466] on icon "Previous image" at bounding box center [597, 475] width 19 height 19
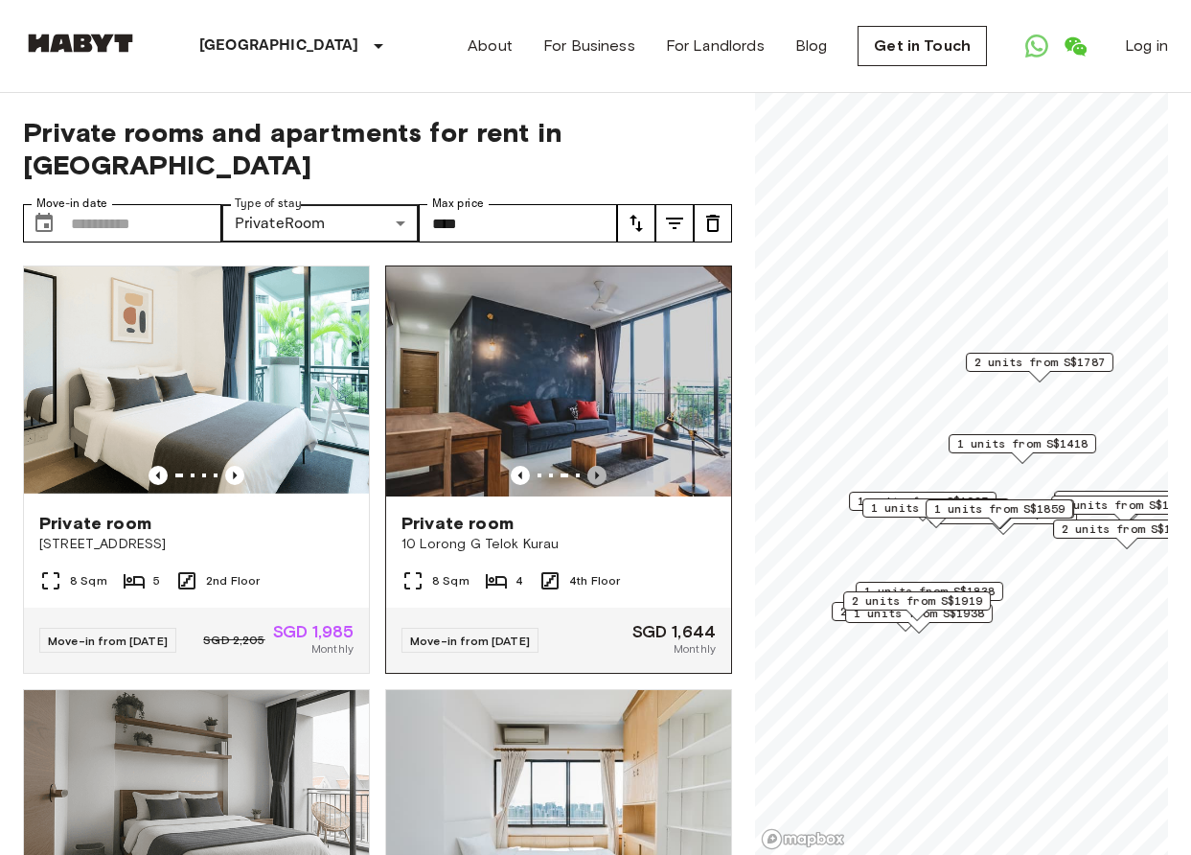
click at [590, 466] on icon "Previous image" at bounding box center [597, 475] width 19 height 19
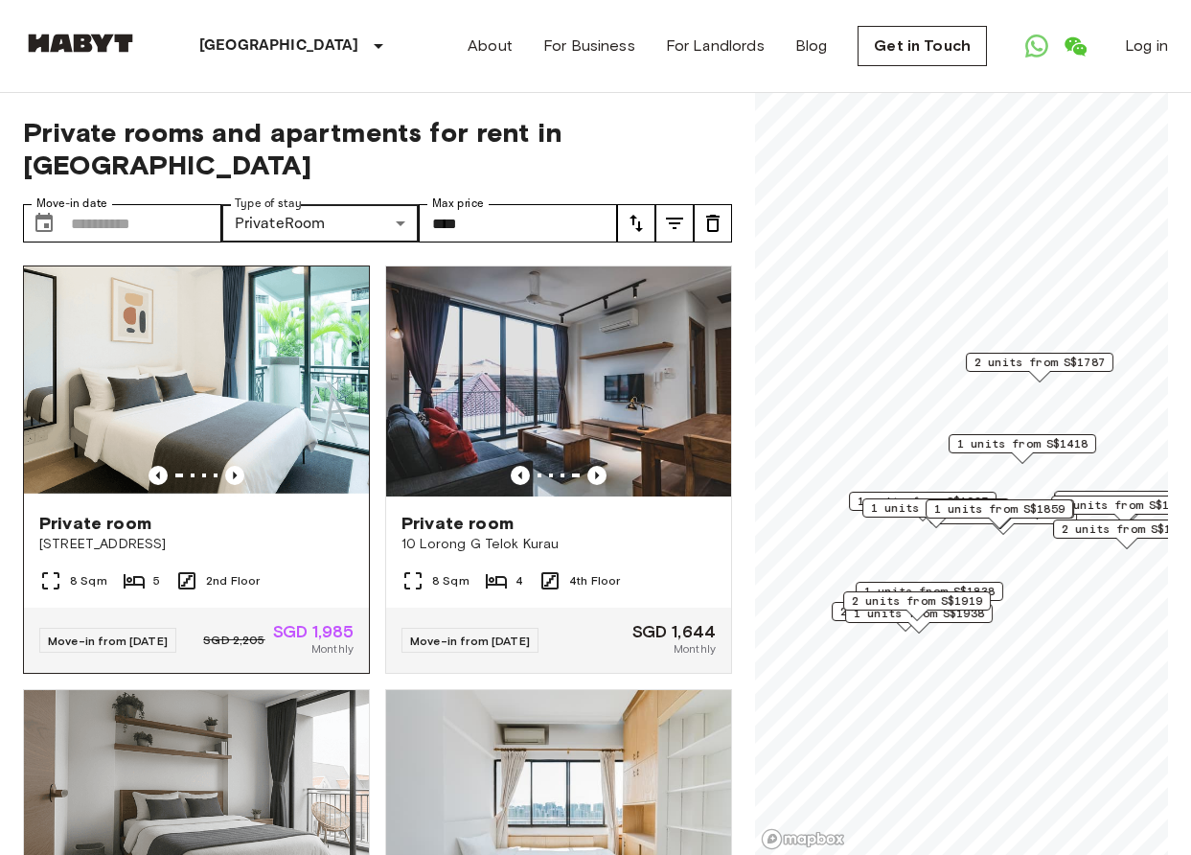
click at [246, 466] on div at bounding box center [196, 475] width 345 height 19
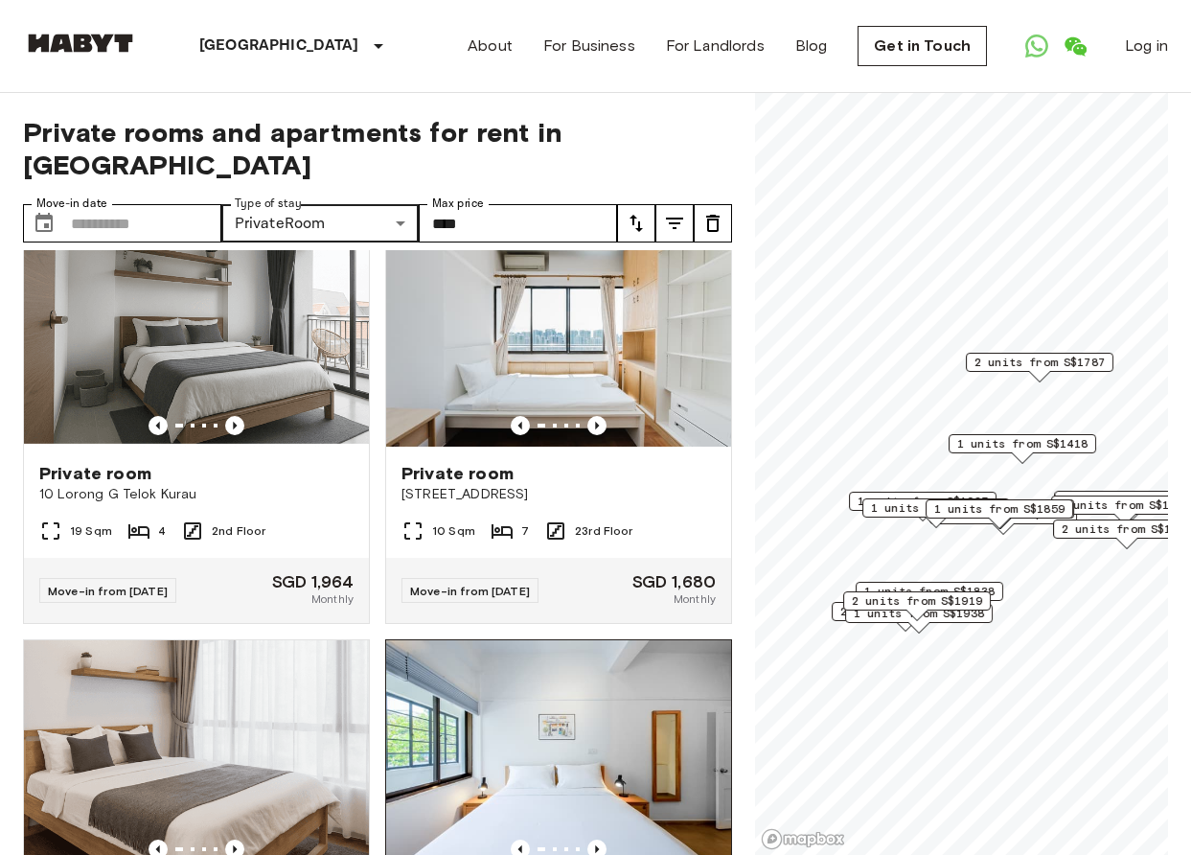
scroll to position [477, 0]
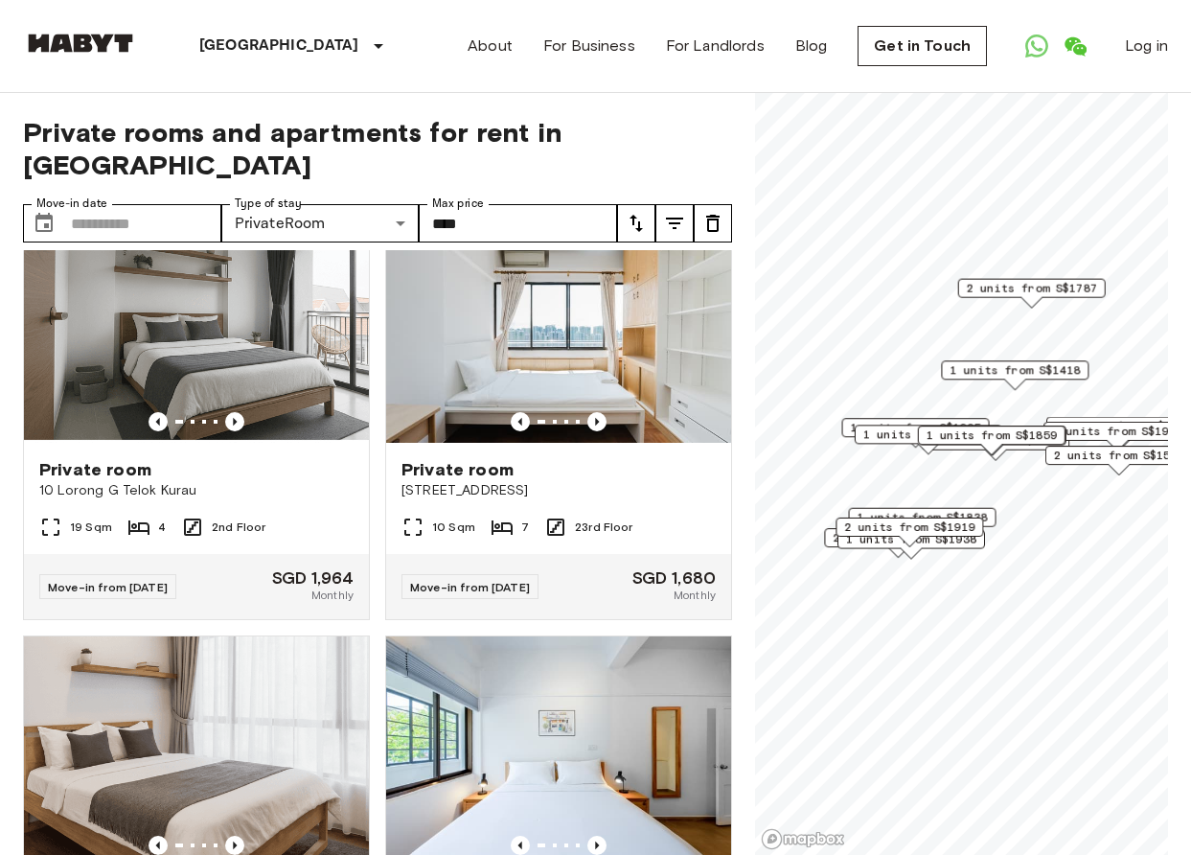
drag, startPoint x: 990, startPoint y: 417, endPoint x: 965, endPoint y: 362, distance: 60.1
click at [965, 362] on span "1 units from S$1418" at bounding box center [1015, 369] width 130 height 17
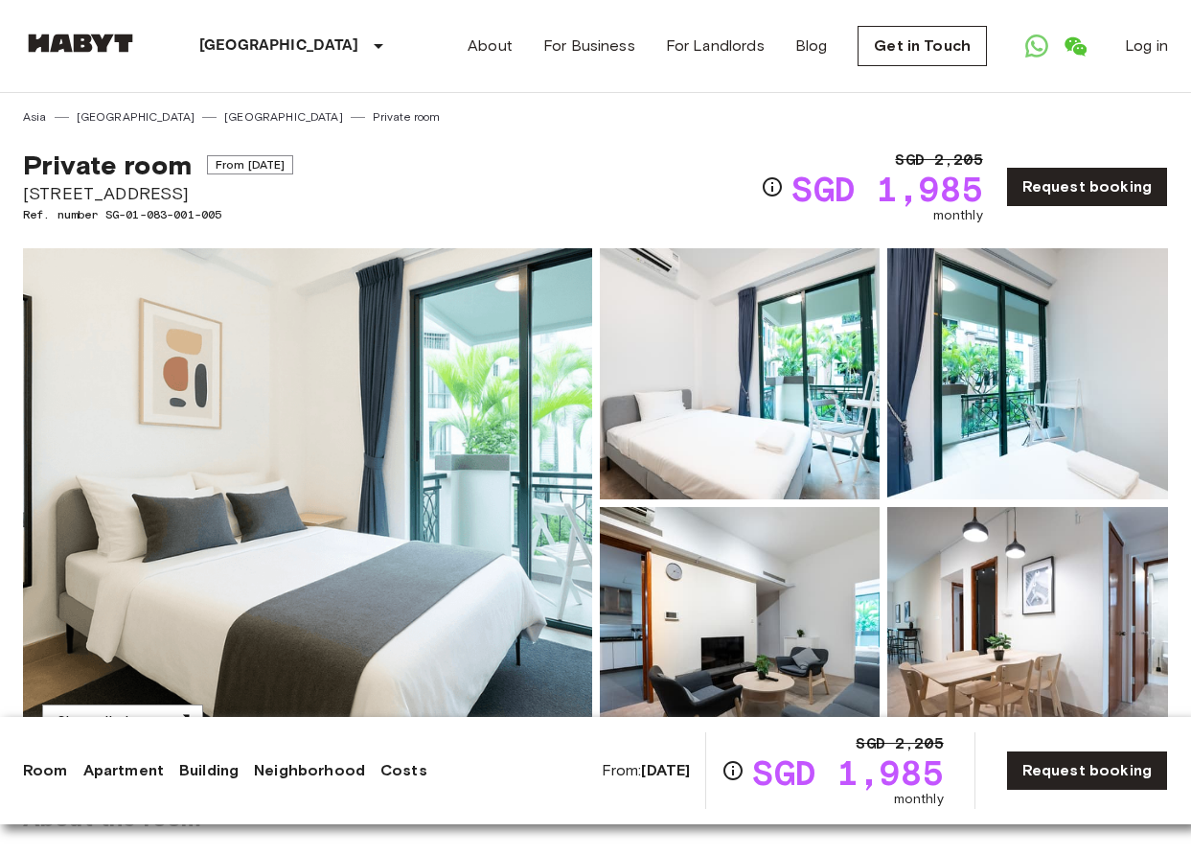
click at [799, 389] on img at bounding box center [740, 373] width 281 height 251
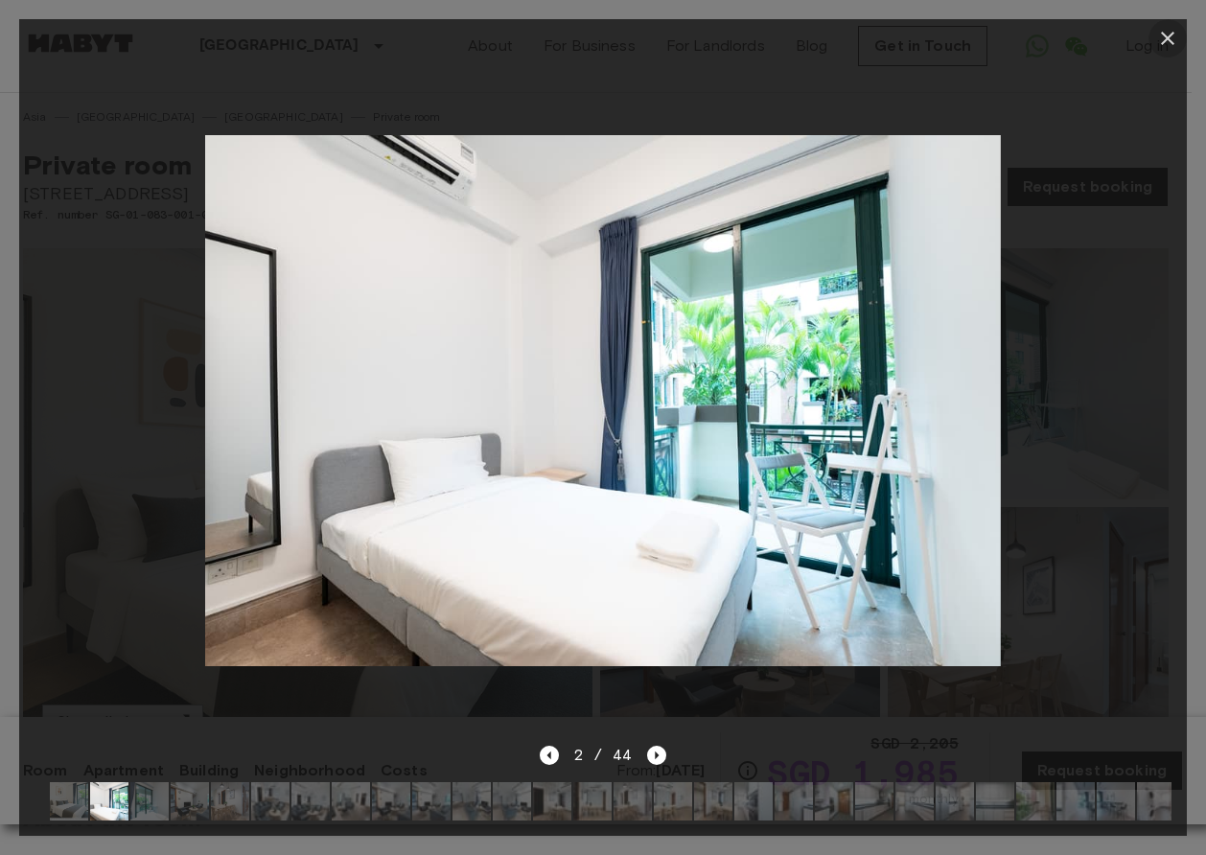
click at [1168, 43] on icon "button" at bounding box center [1167, 38] width 23 height 23
